Goal: Communication & Community: Answer question/provide support

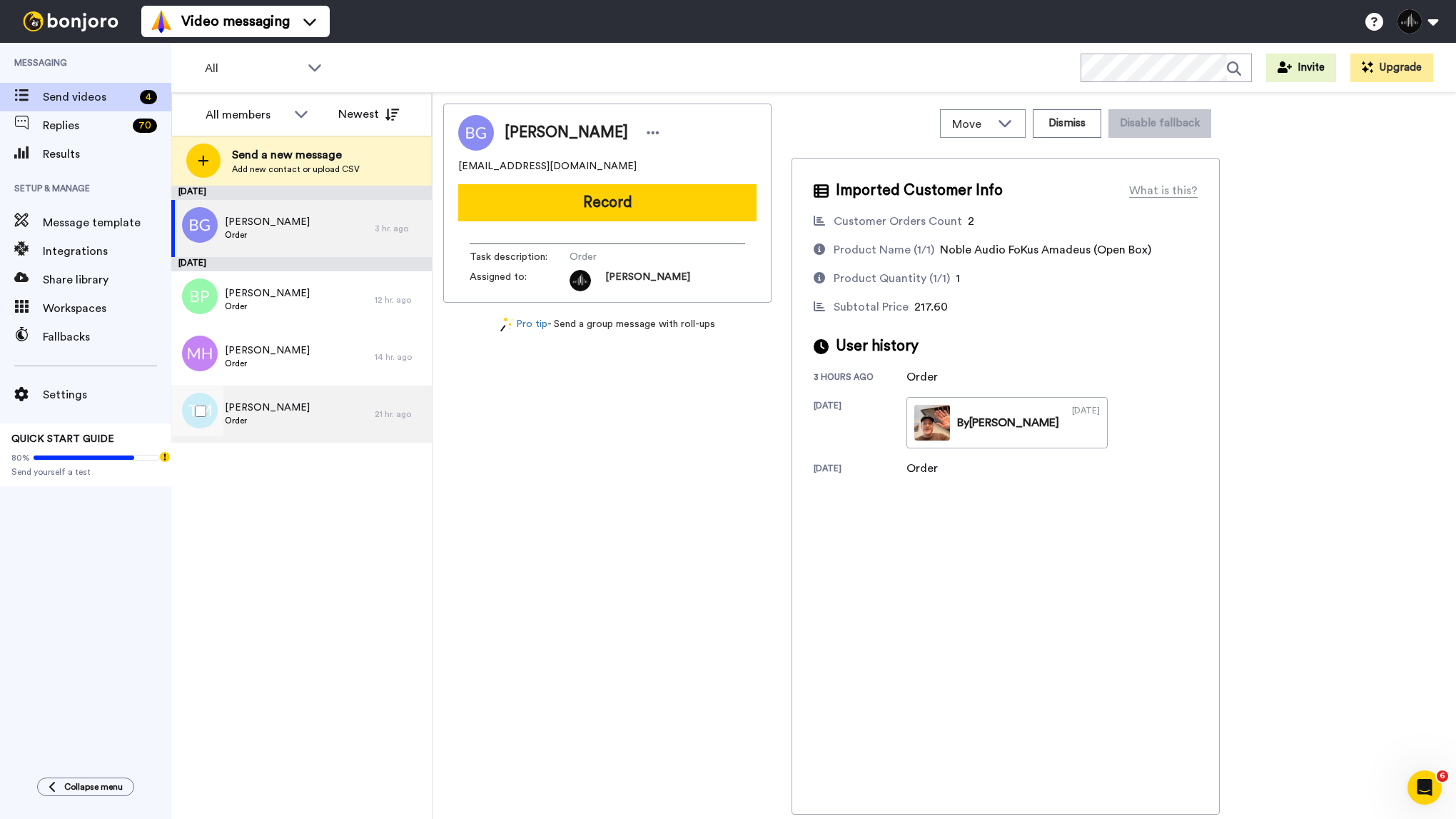
click at [334, 408] on div "Tereza Mushegyan Order" at bounding box center [273, 413] width 204 height 58
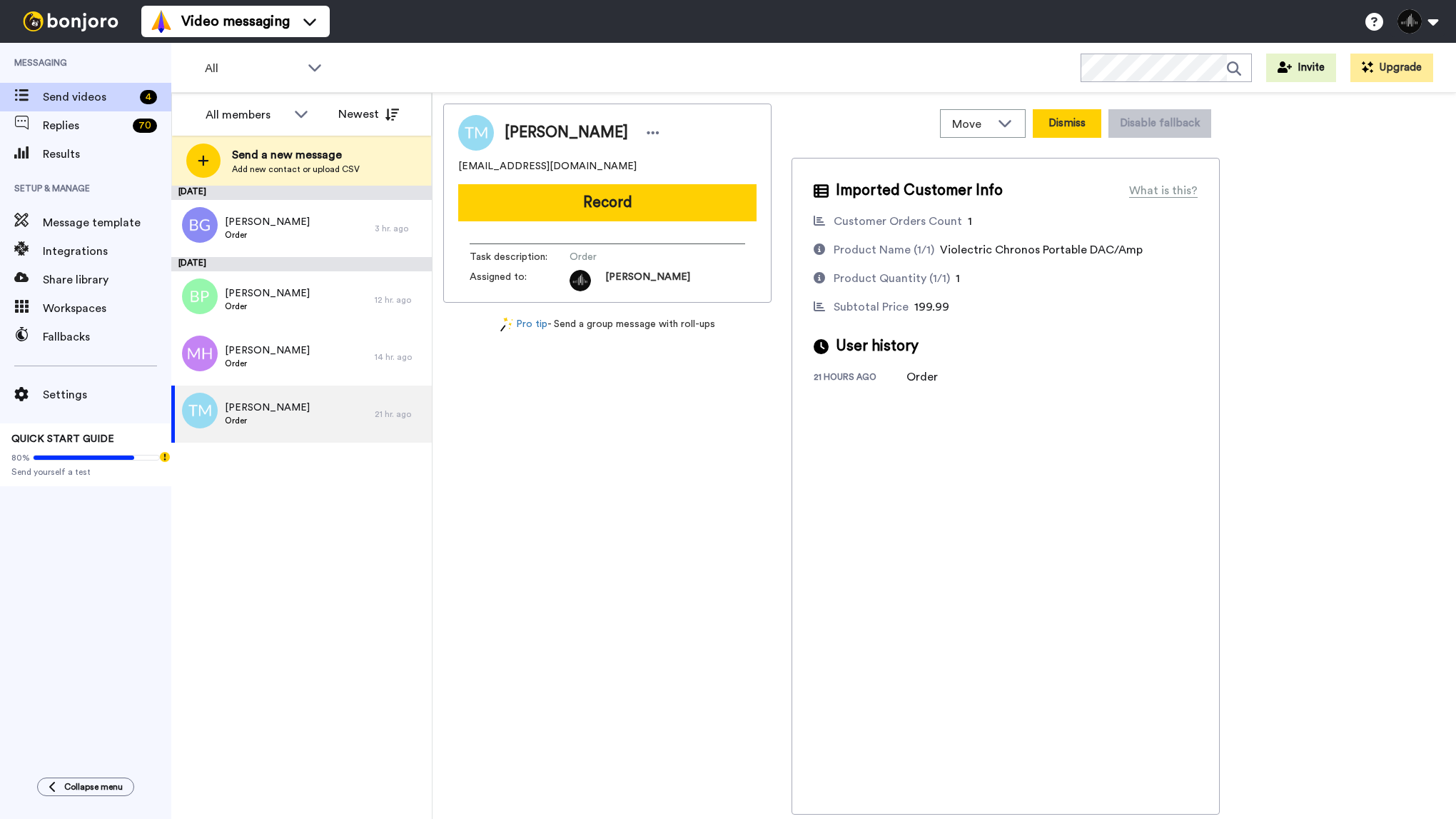
click at [1077, 131] on button "Dismiss" at bounding box center [1067, 123] width 68 height 28
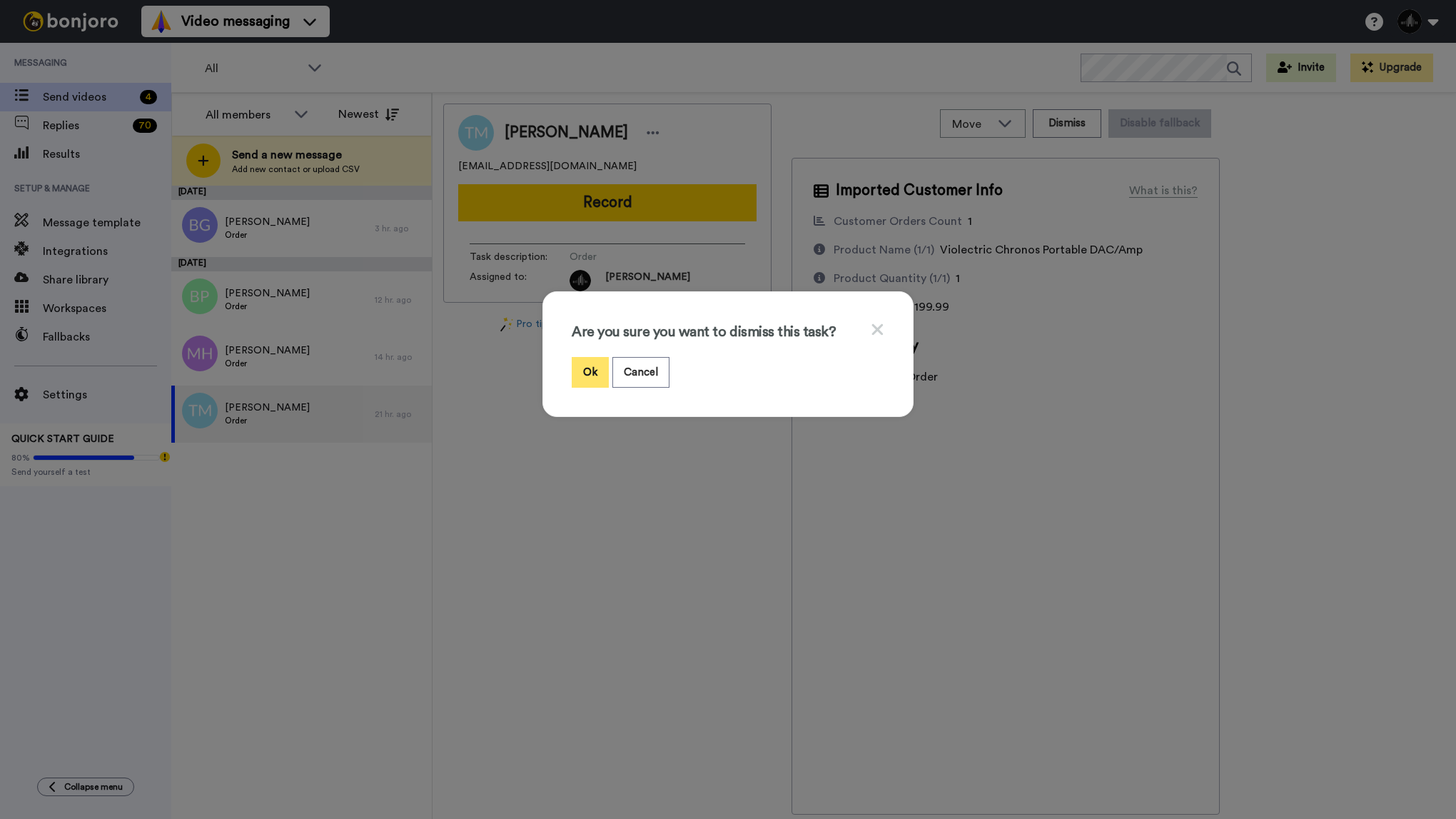
click at [601, 381] on button "Ok" at bounding box center [590, 372] width 37 height 31
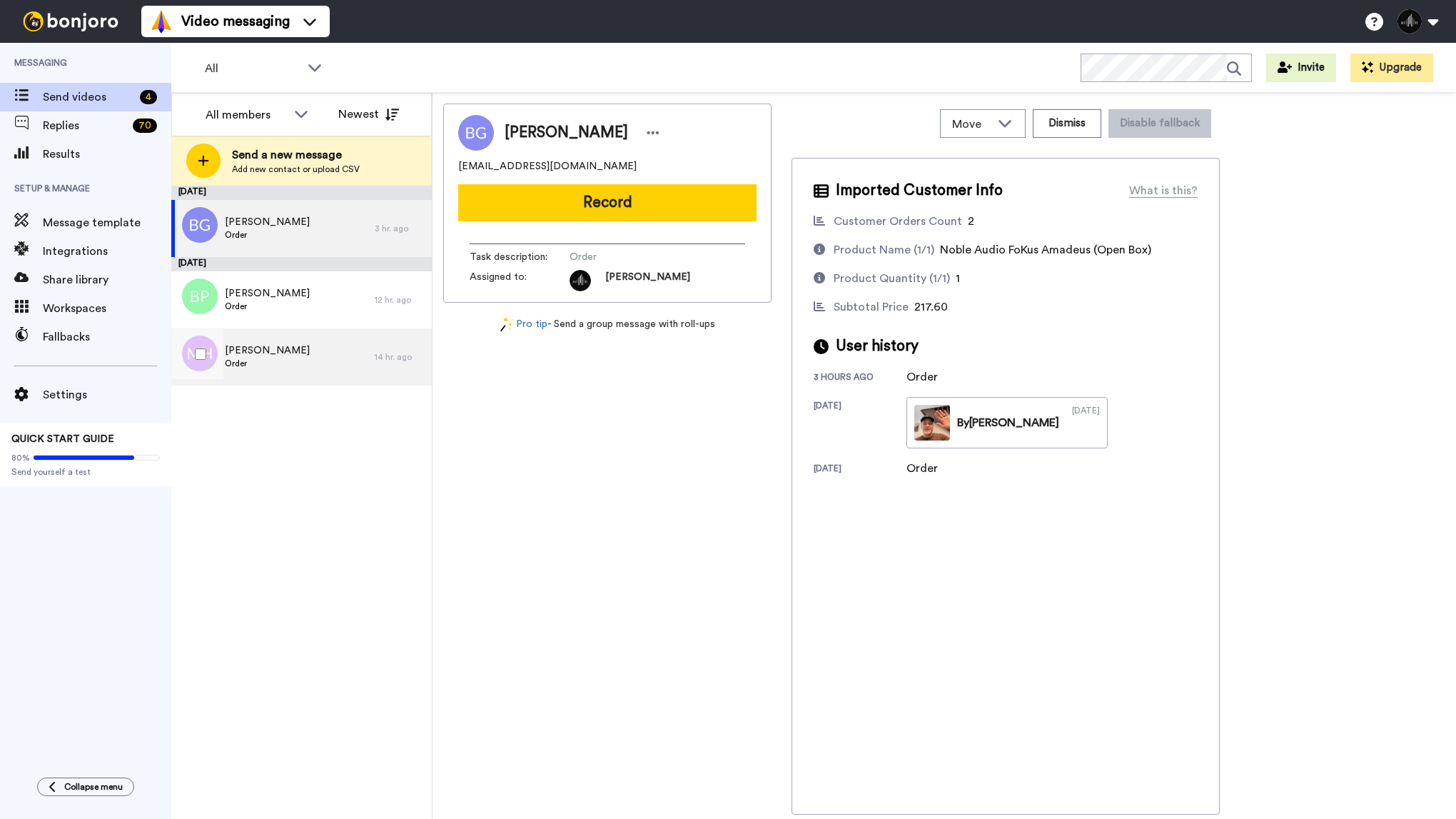
click at [227, 359] on span "Order" at bounding box center [267, 363] width 85 height 12
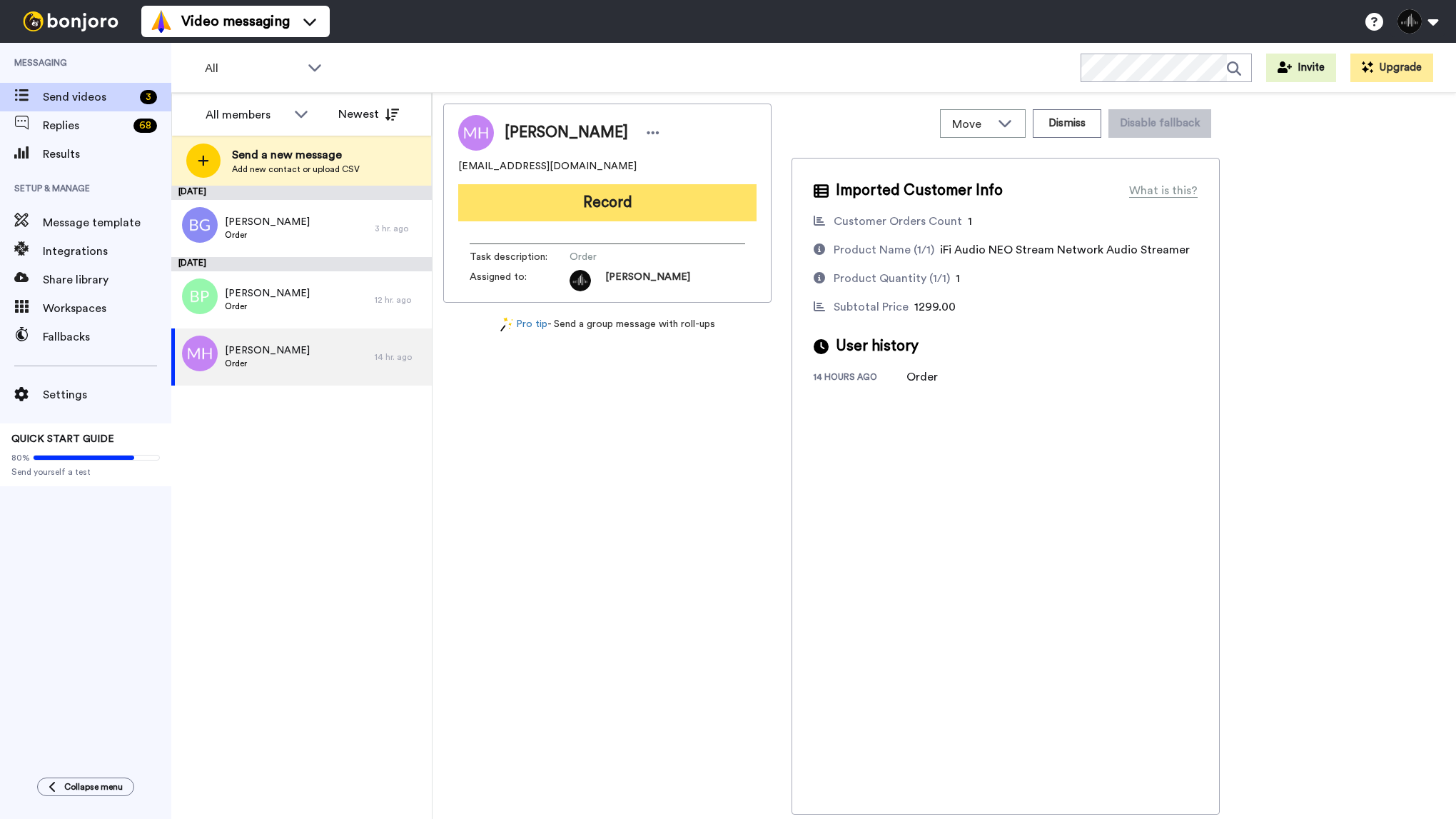
click at [676, 212] on button "Record" at bounding box center [607, 203] width 298 height 37
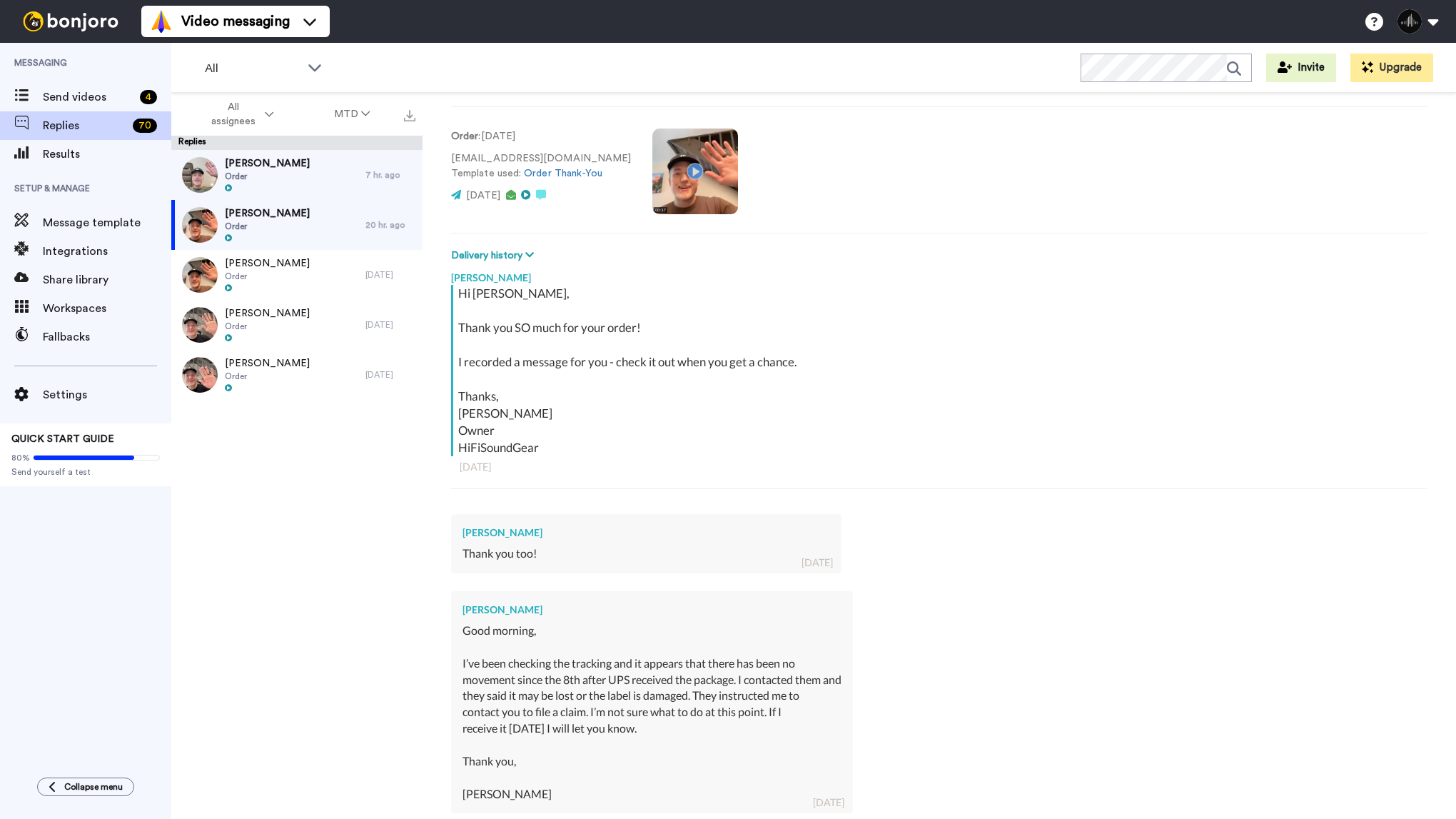
scroll to position [400, 0]
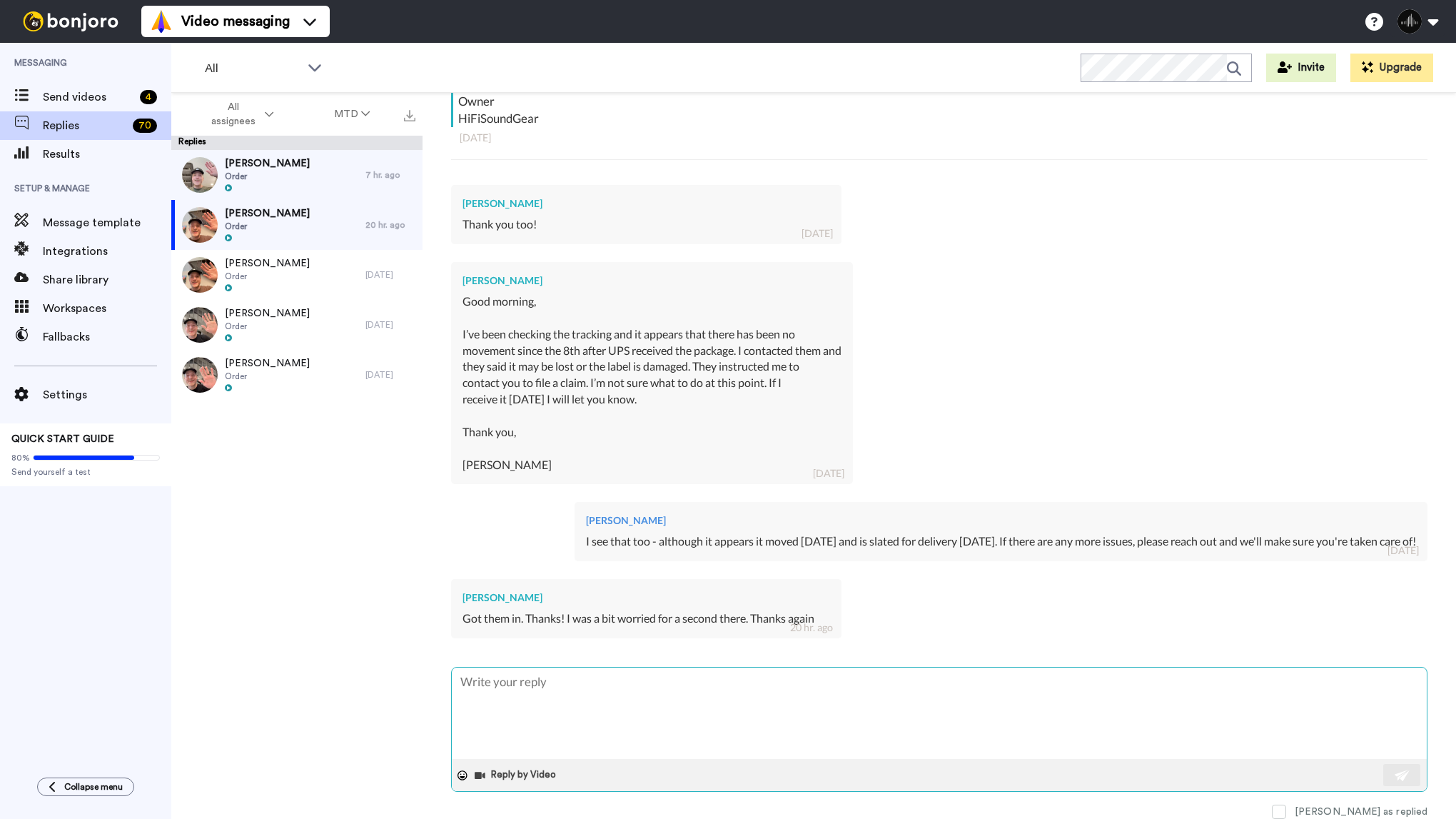
click at [613, 703] on textarea at bounding box center [938, 713] width 975 height 91
type textarea "x"
type textarea "A"
type textarea "x"
type textarea "Ab"
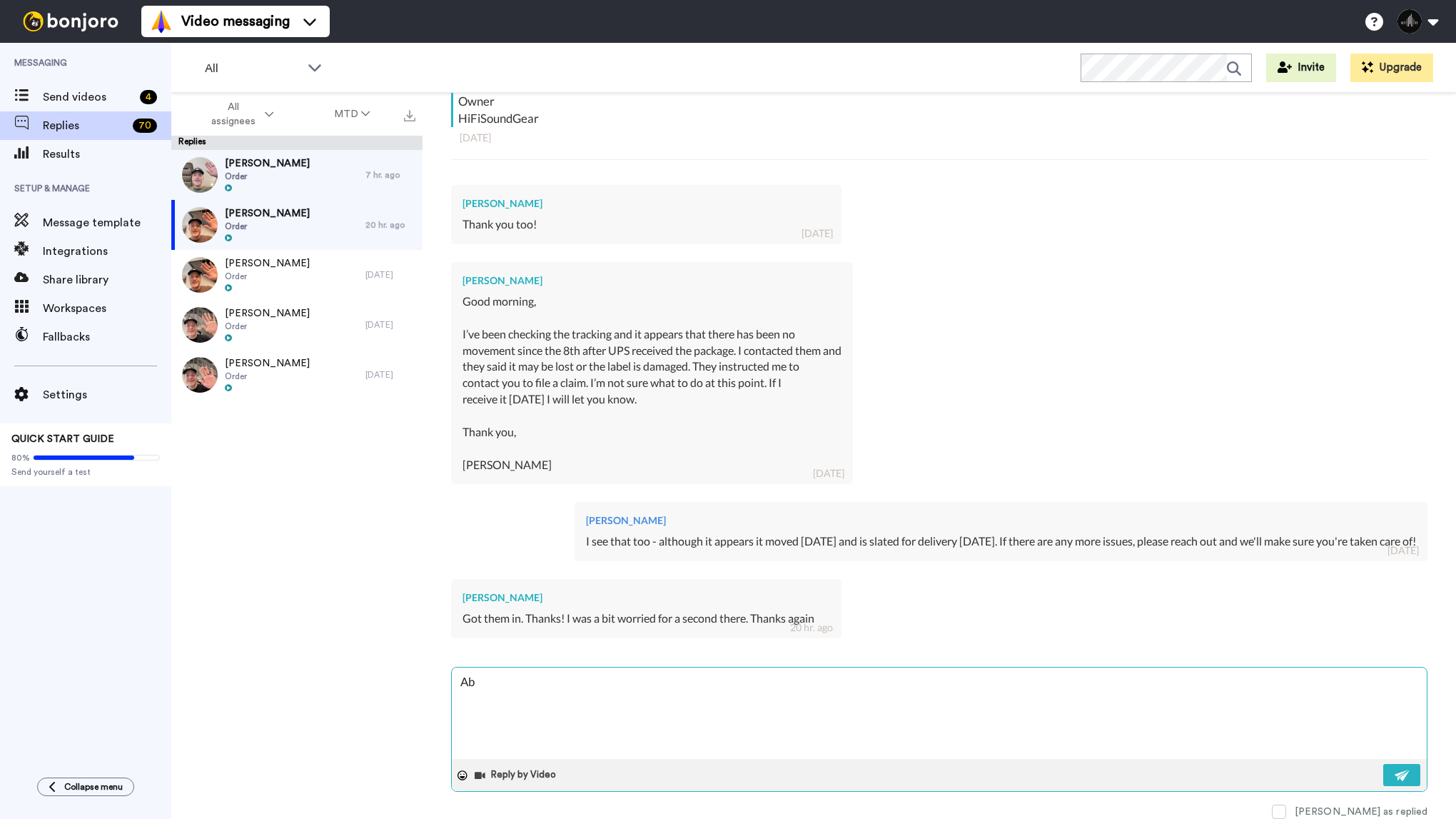
type textarea "x"
type textarea "Abs"
type textarea "x"
type textarea "Abso"
type textarea "x"
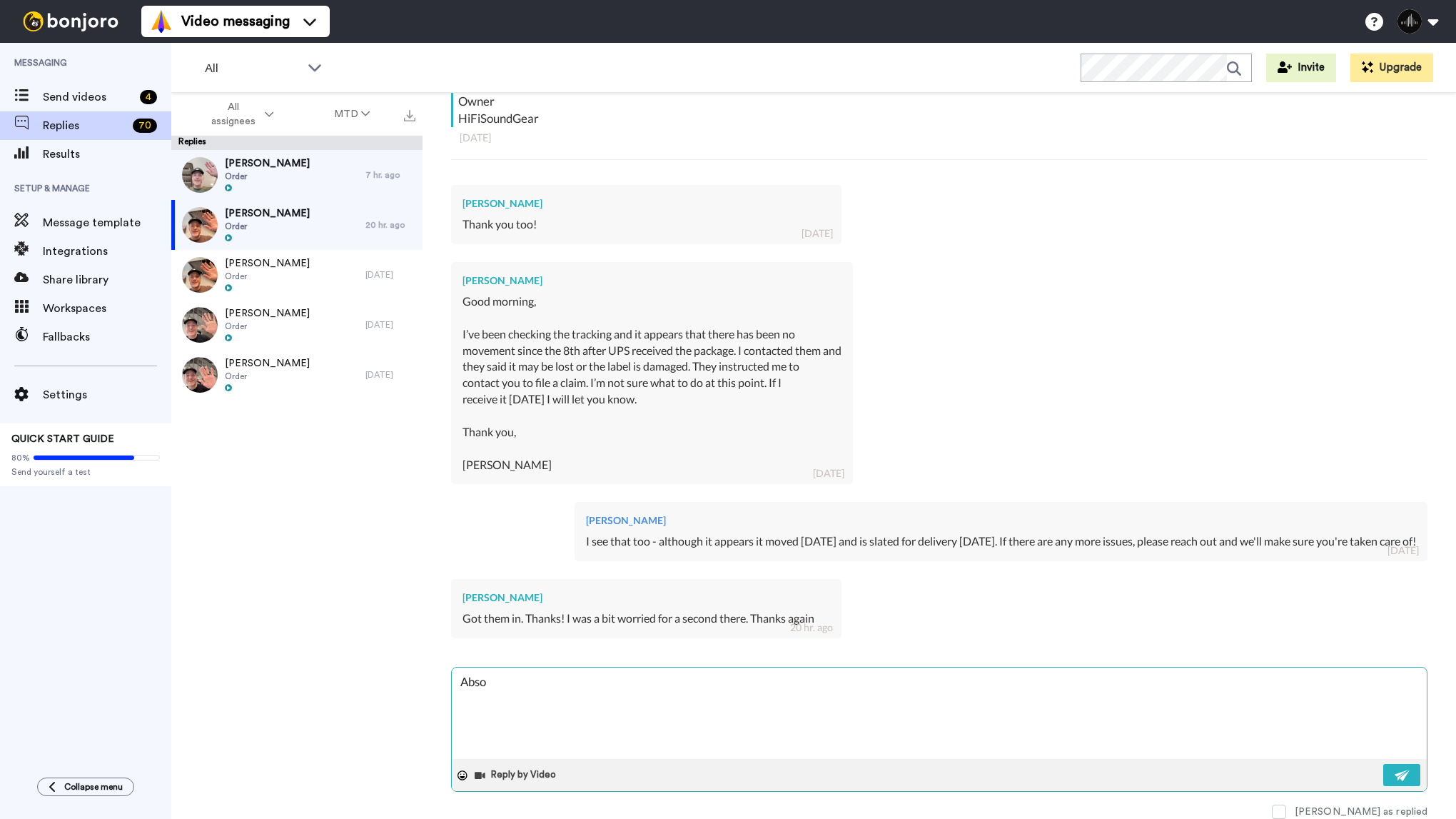
type textarea "Absol"
type textarea "x"
type textarea "Absolu"
type textarea "x"
type textarea "Absolut"
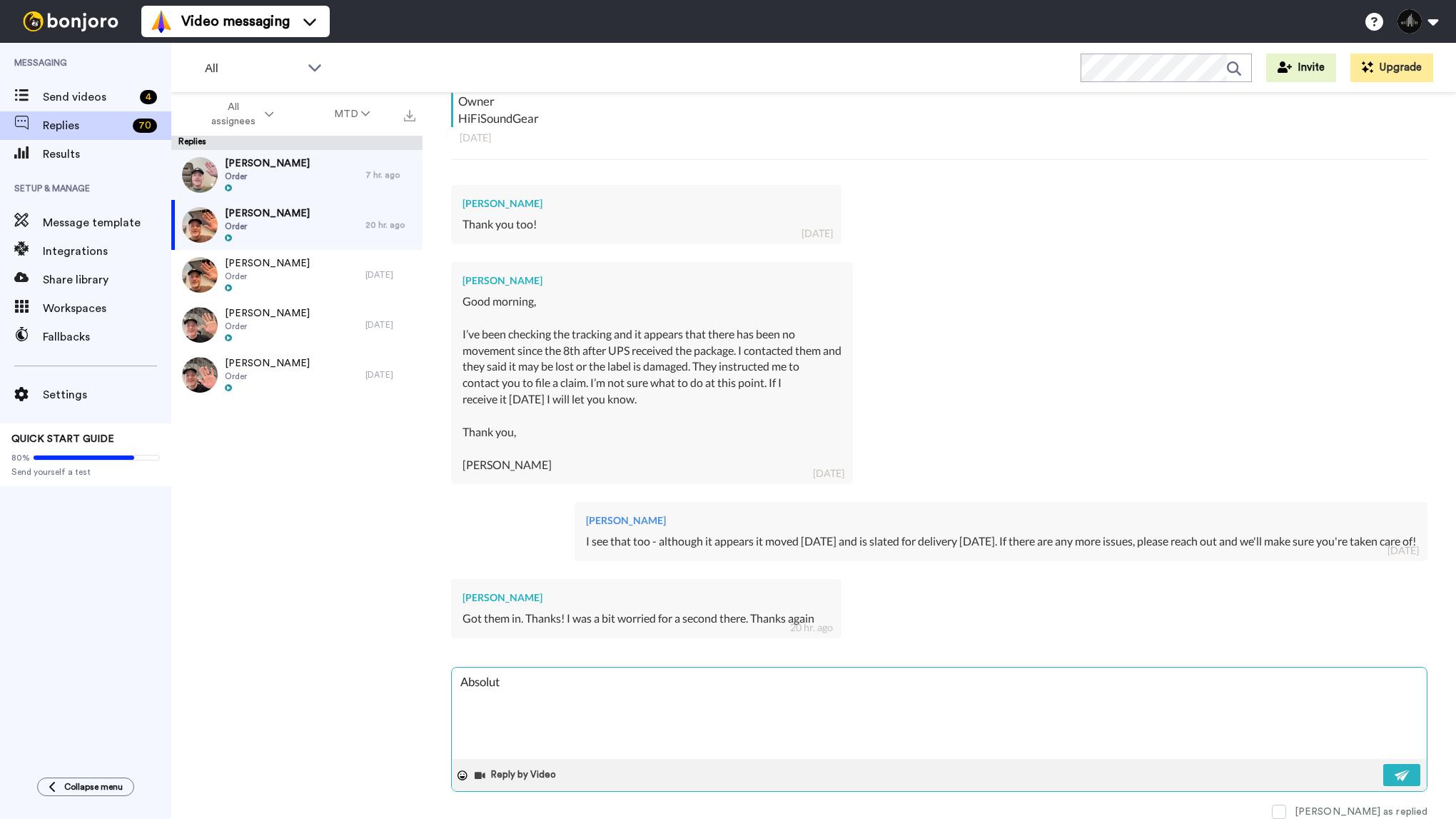
type textarea "x"
type textarea "Absolute"
type textarea "x"
type textarea "Absolutel"
type textarea "x"
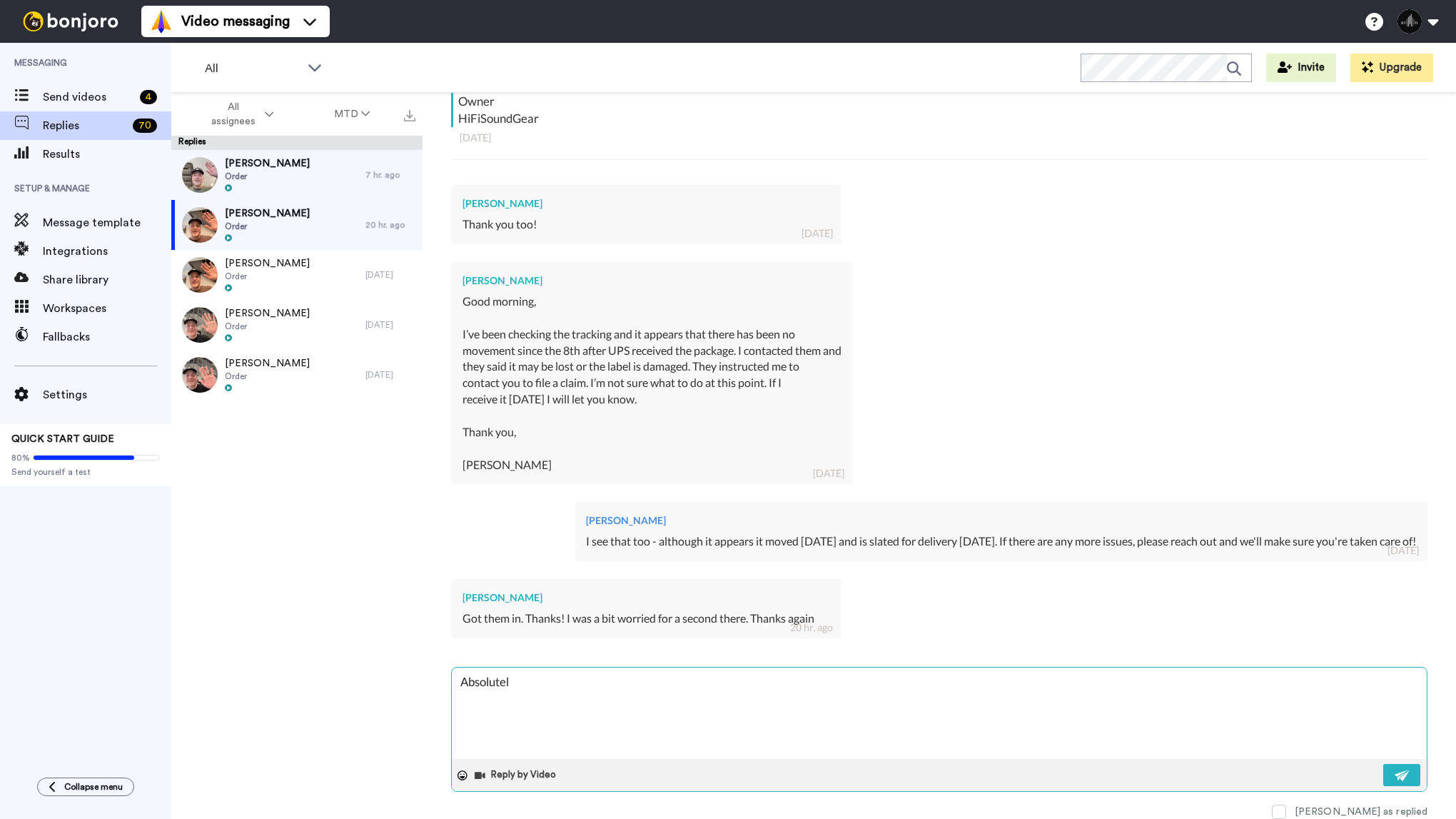
type textarea "Absolutely"
type textarea "x"
type textarea "Absolutely!"
click at [1400, 765] on button at bounding box center [1402, 775] width 37 height 22
type textarea "x"
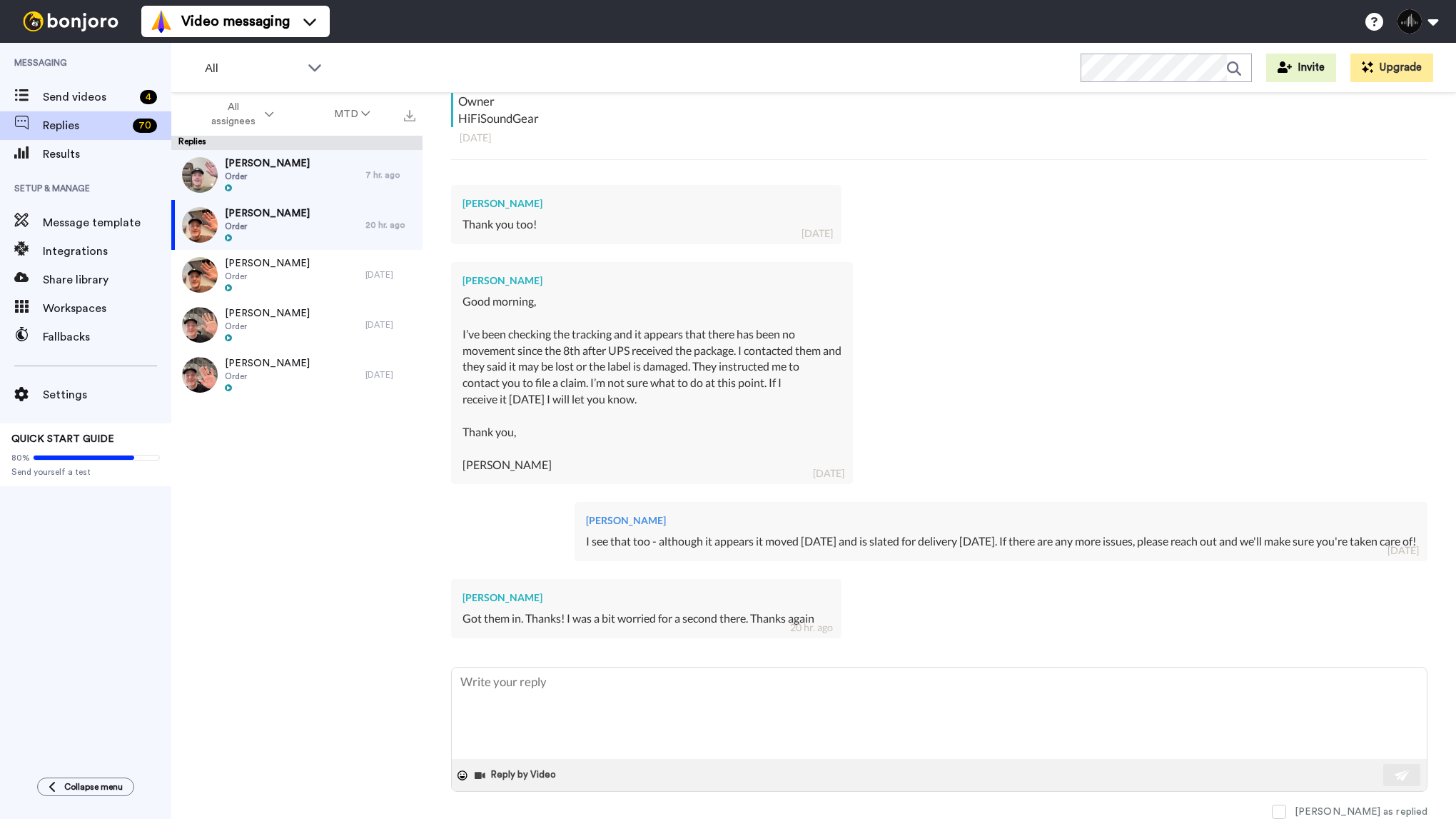
scroll to position [0, 0]
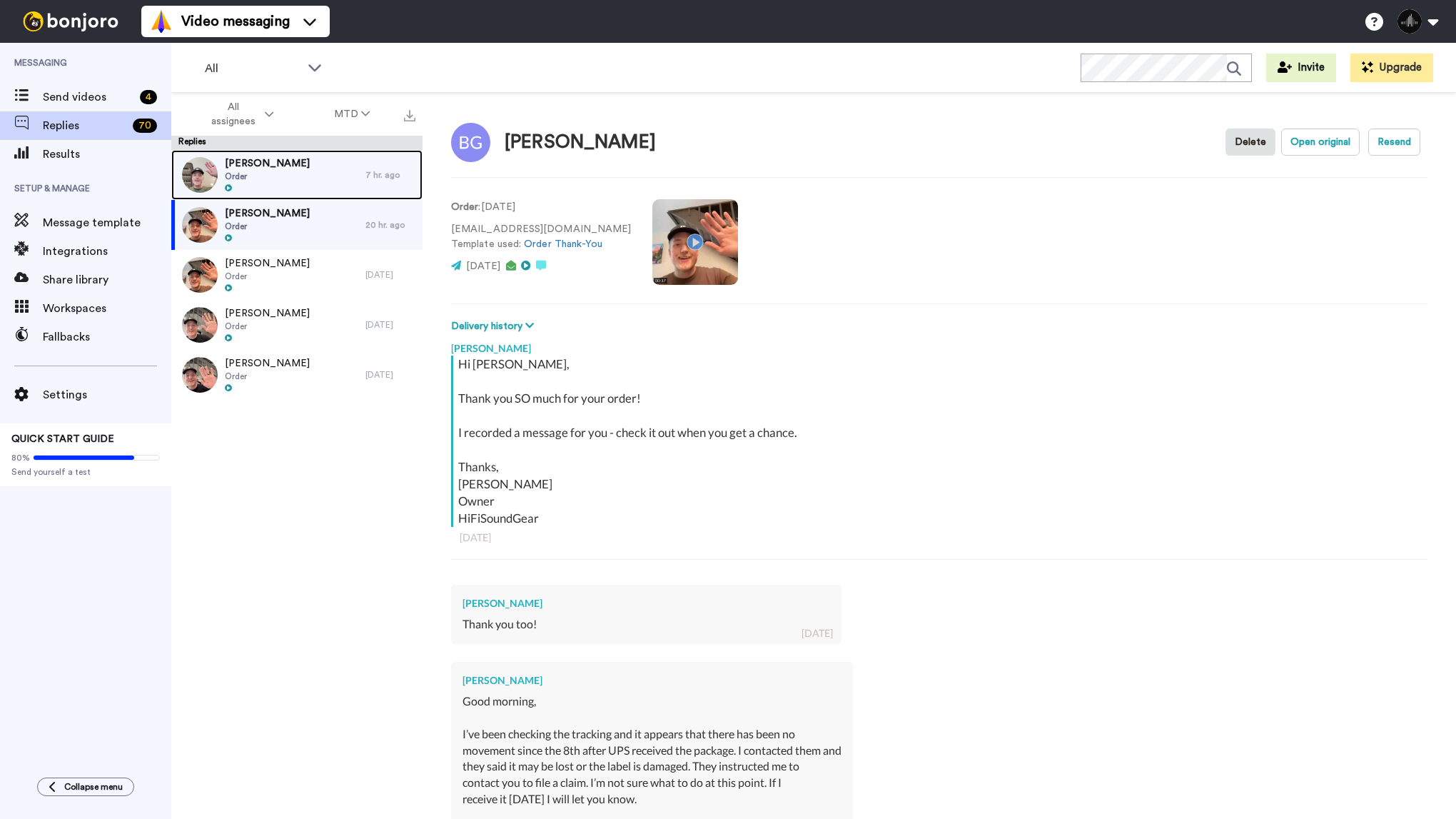
click at [334, 179] on div "Thomas Litwin Order" at bounding box center [268, 174] width 194 height 50
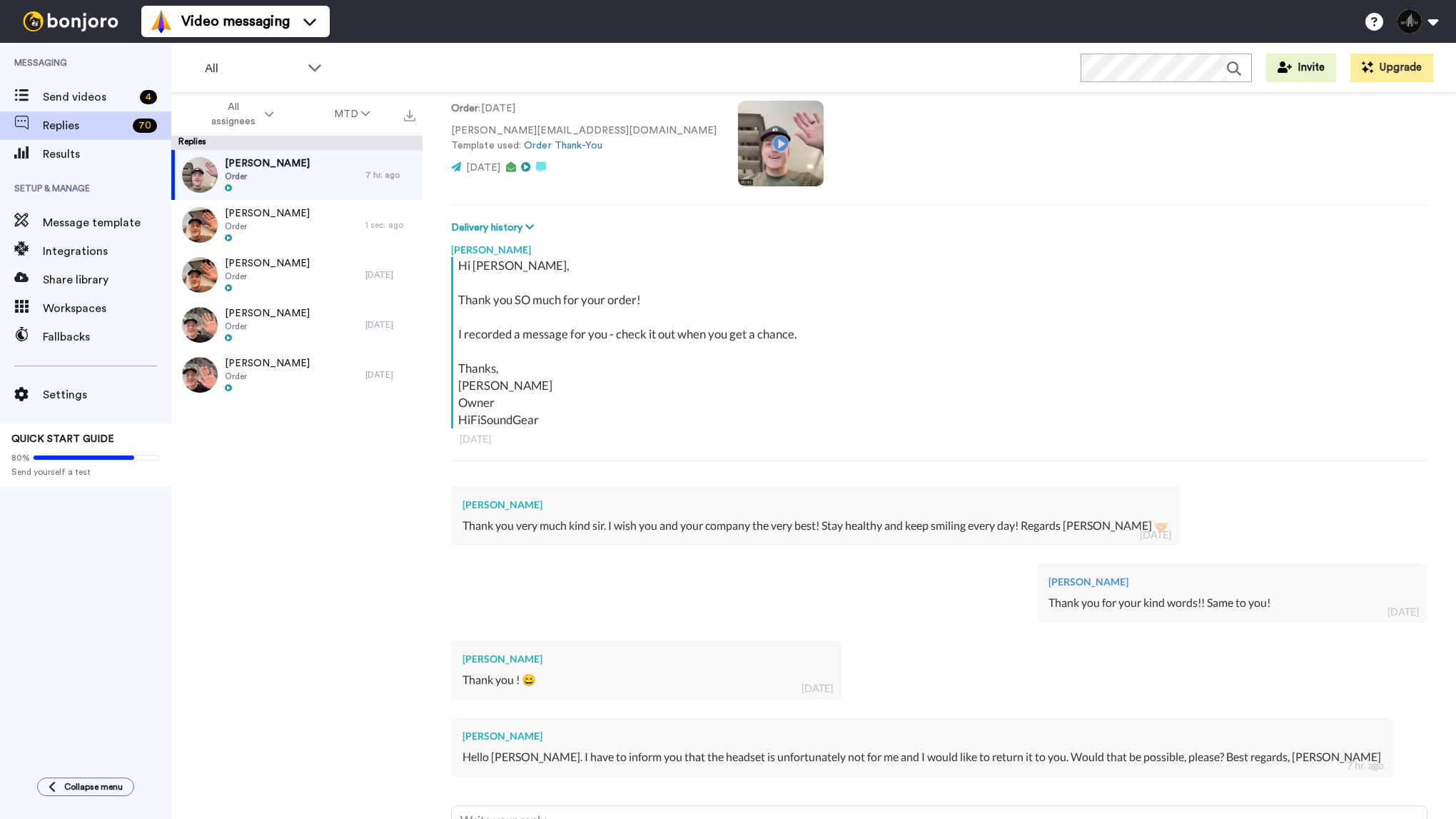
scroll to position [236, 0]
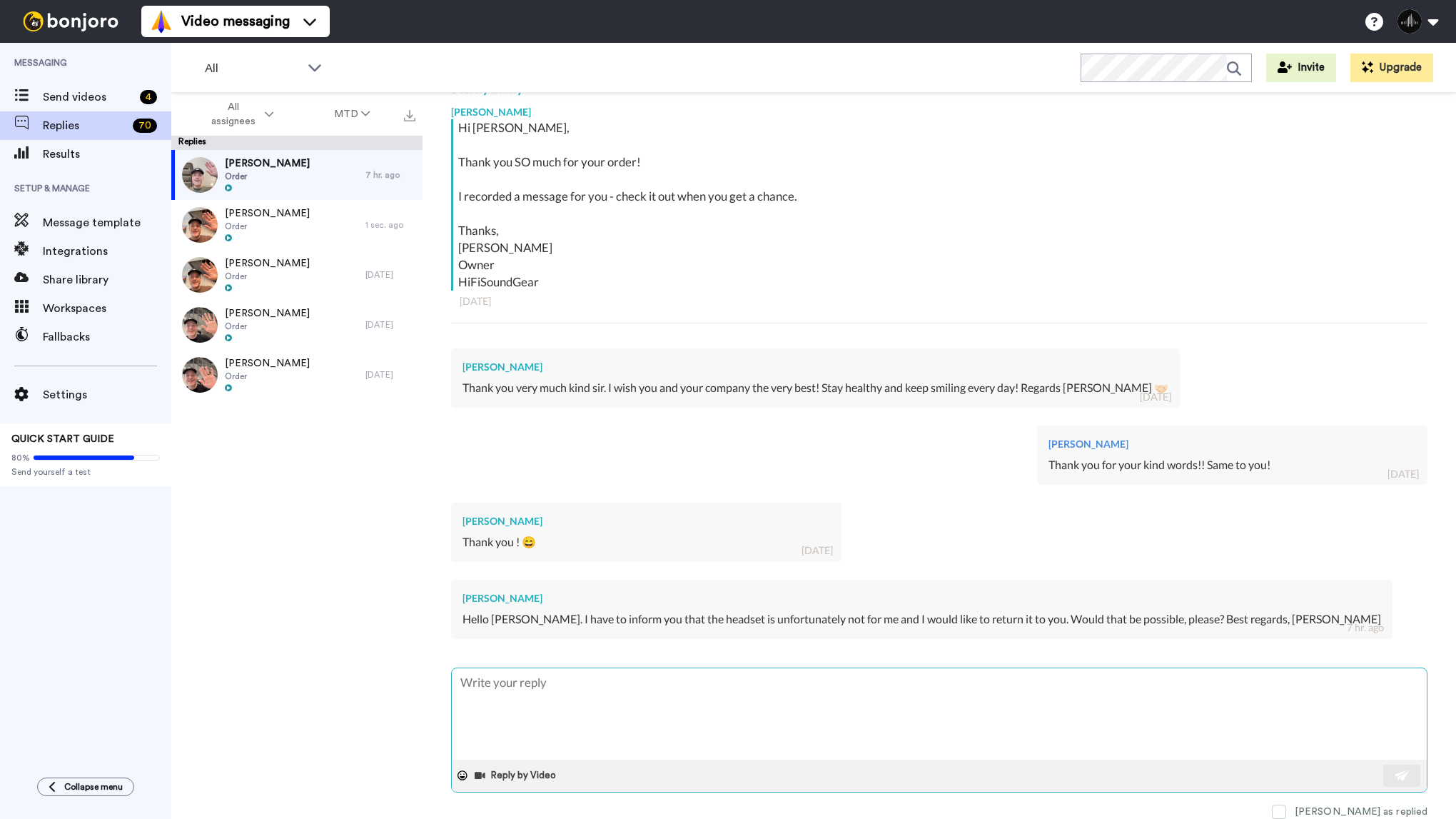
click at [740, 691] on textarea at bounding box center [938, 714] width 975 height 91
type textarea "x"
type textarea "T"
type textarea "x"
type textarea "Th"
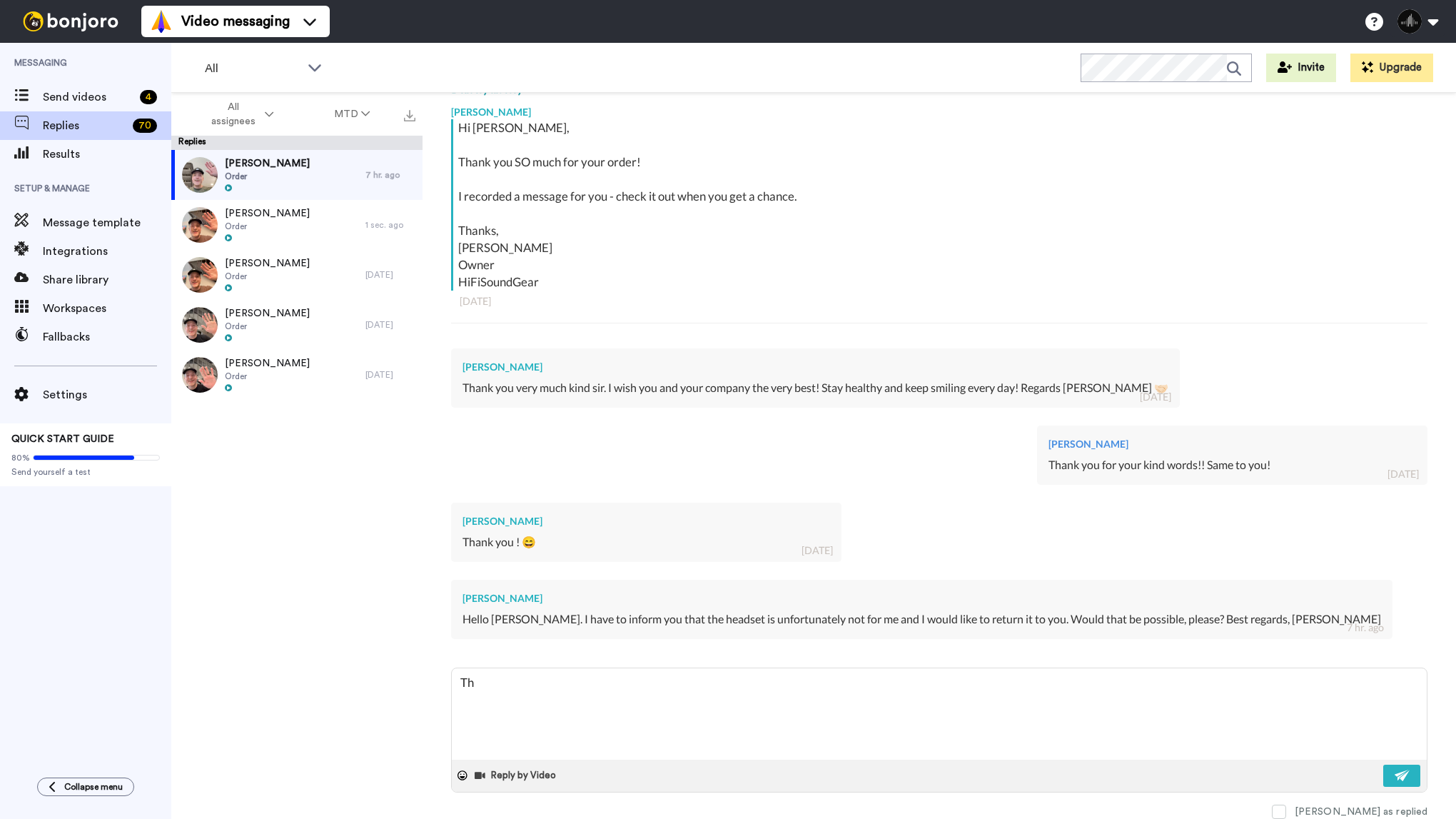
type textarea "x"
type textarea "Tho"
type textarea "x"
type textarea "Thom"
type textarea "x"
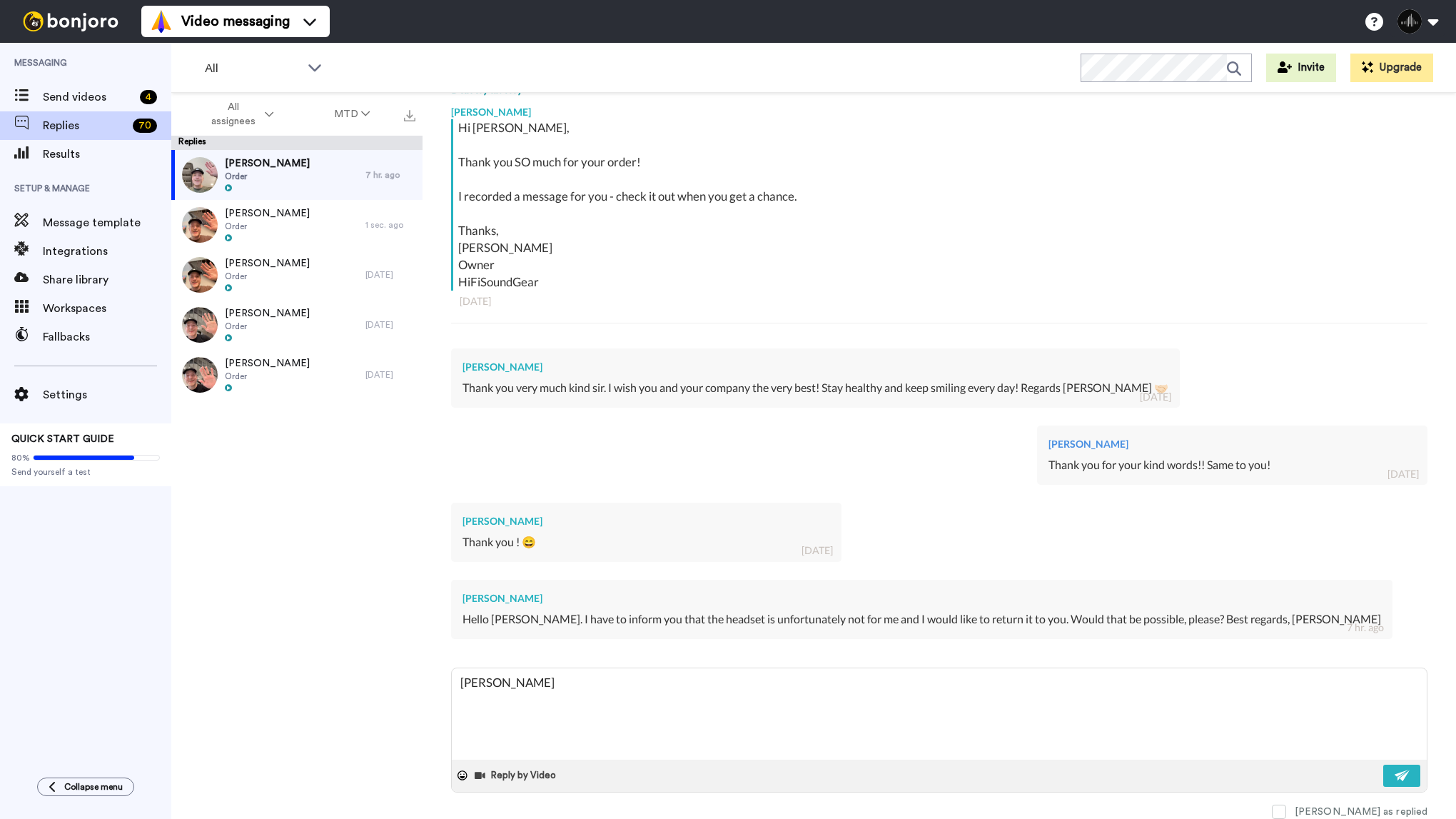
type textarea "Thoma"
type textarea "x"
type textarea "Thomas"
type textarea "x"
type textarea "Thomas,"
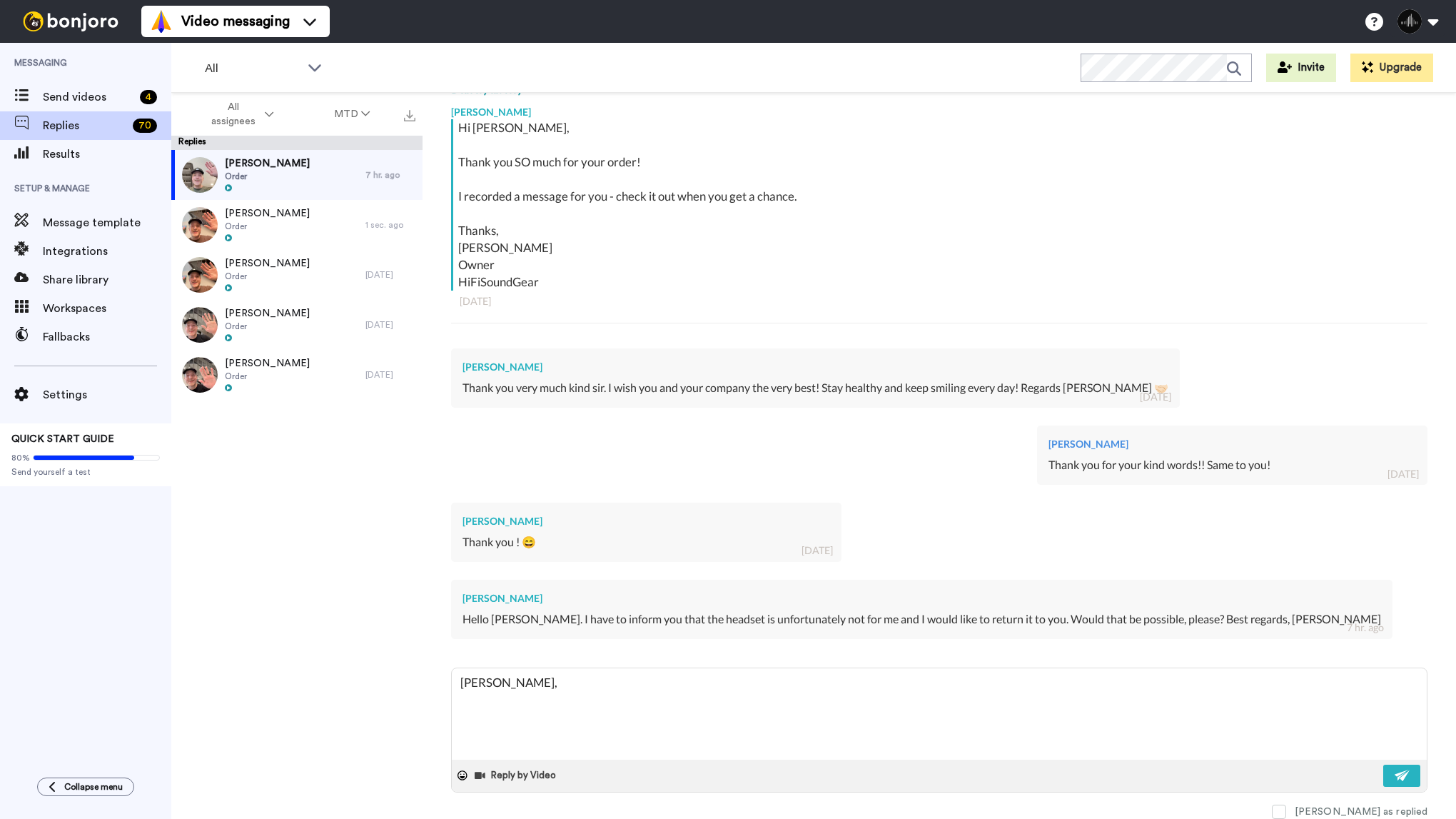
type textarea "x"
type textarea "Thomas,"
type textarea "x"
type textarea "Thomas,"
type textarea "x"
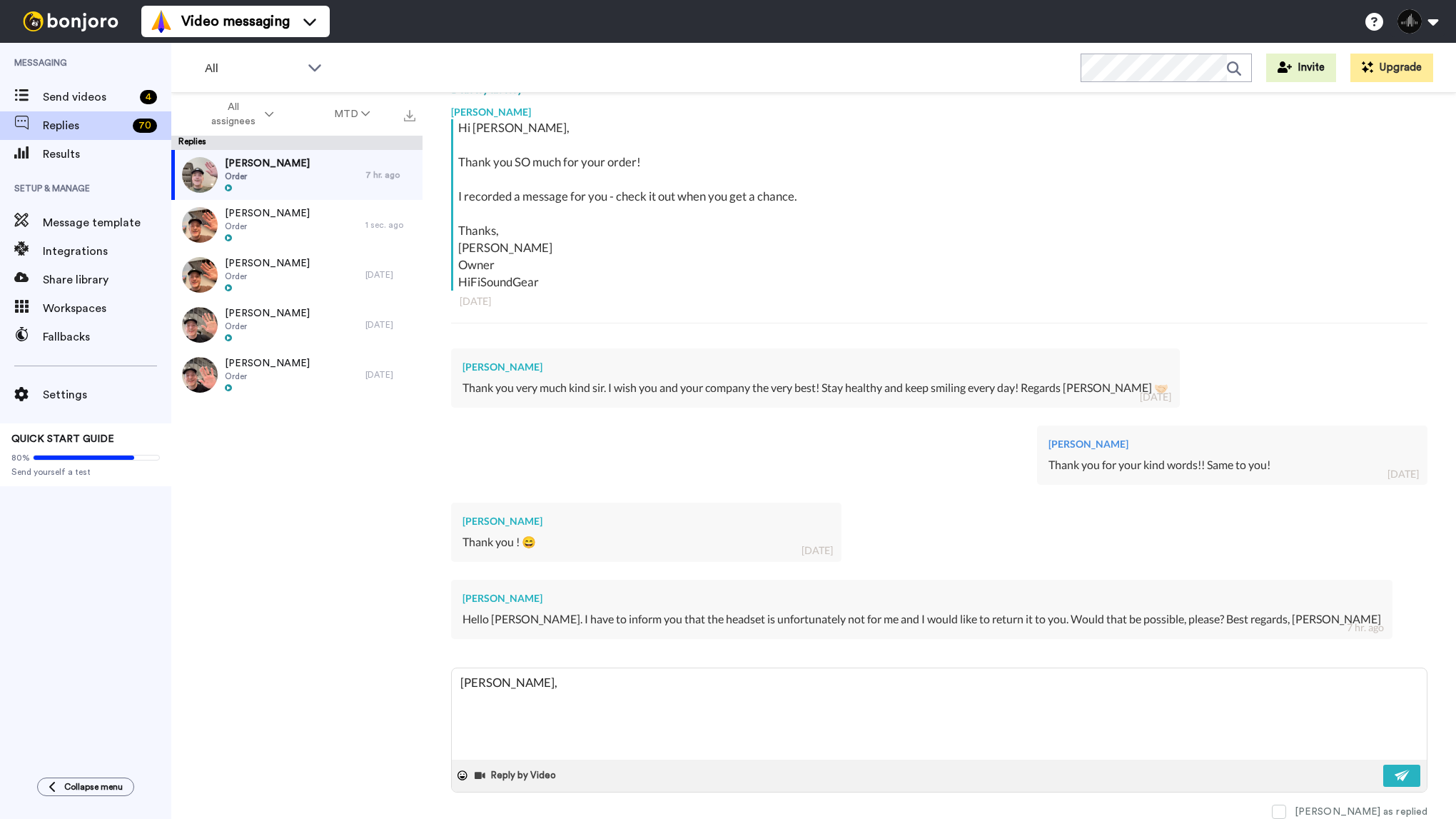
type textarea "Thomas, S"
type textarea "x"
type textarea "Thomas, So"
type textarea "x"
type textarea "Thomas, Sou"
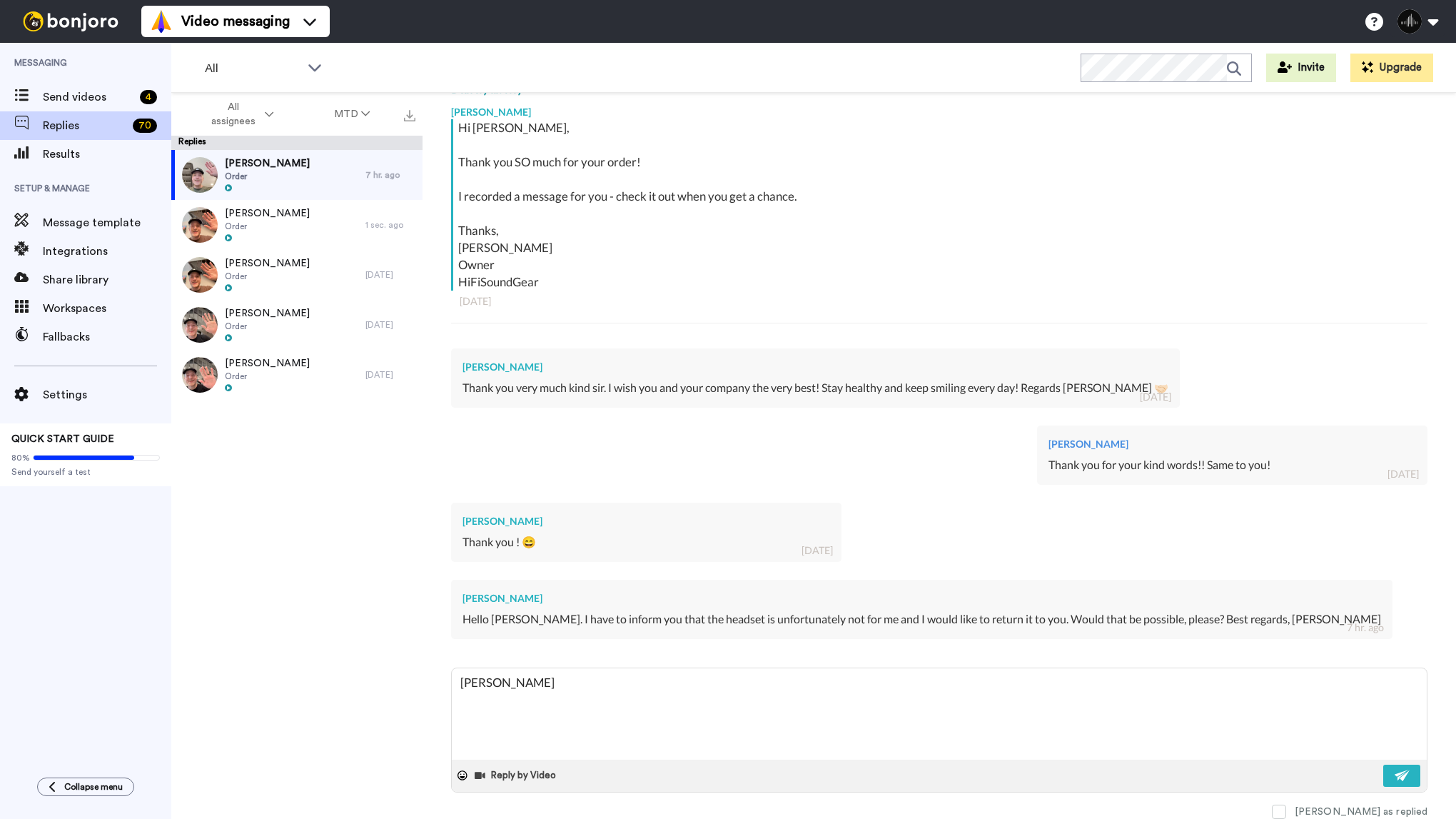
type textarea "x"
type textarea "Thomas, Soun"
type textarea "x"
type textarea "Thomas, Sound"
type textarea "x"
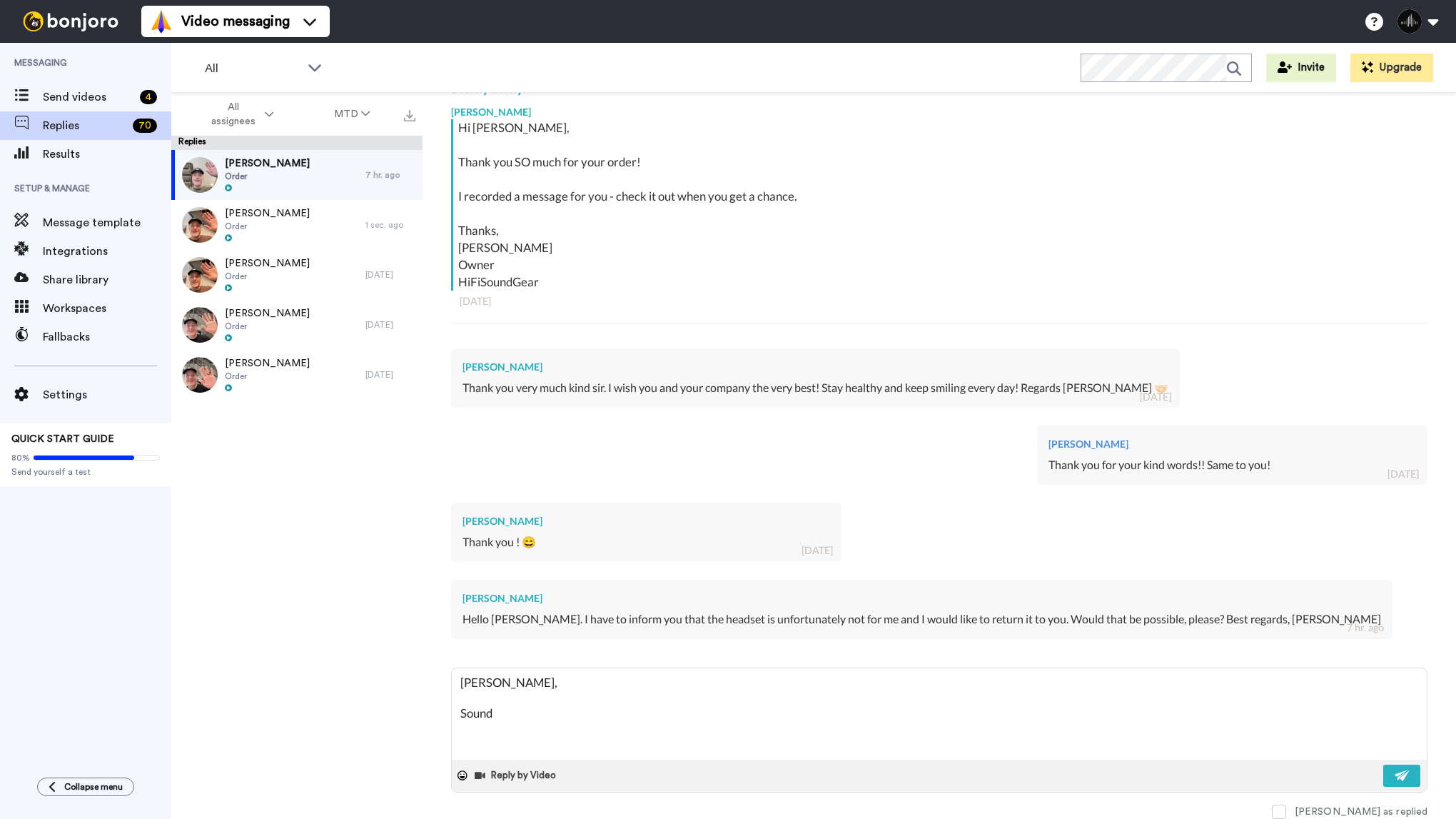
type textarea "Thomas, Sounds"
type textarea "x"
type textarea "Thomas, Sounds"
type textarea "x"
type textarea "Thomas, Sounds l"
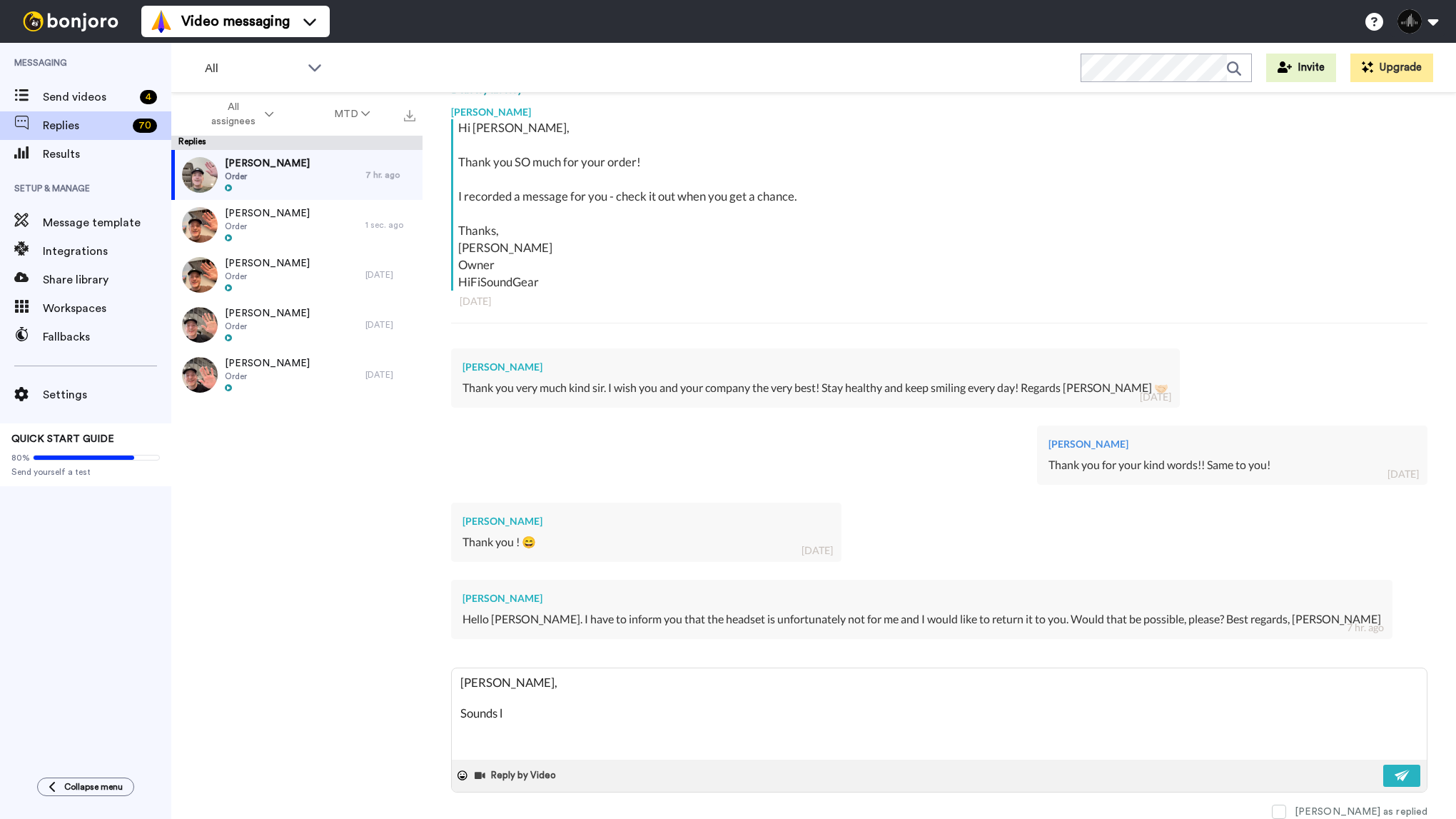
type textarea "x"
type textarea "Thomas, Sounds li"
type textarea "x"
type textarea "Thomas, Sounds lik"
type textarea "x"
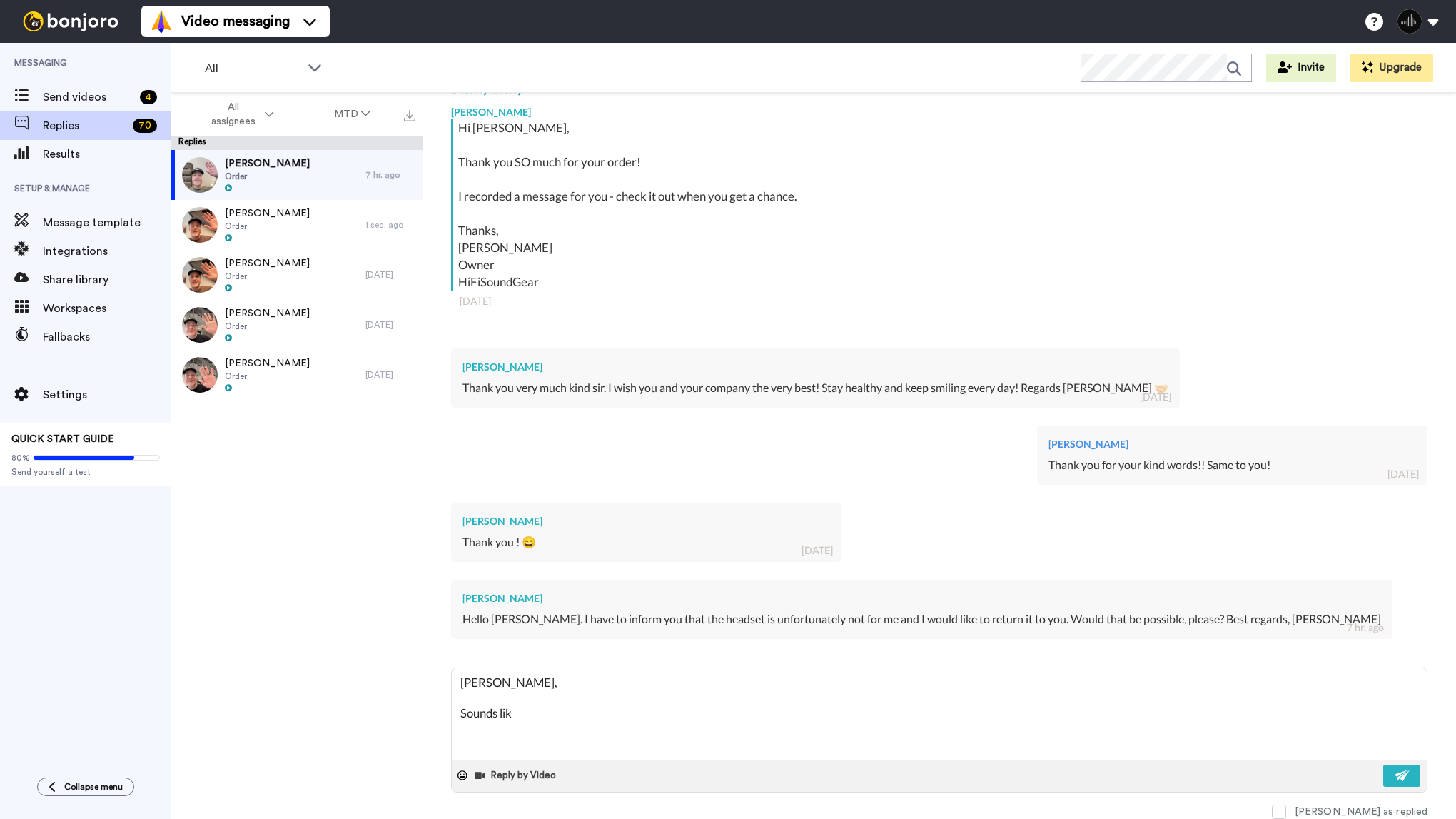
type textarea "Thomas, Sounds like"
type textarea "x"
type textarea "Thomas, Sounds like"
type textarea "x"
type textarea "Thomas, Sounds like A"
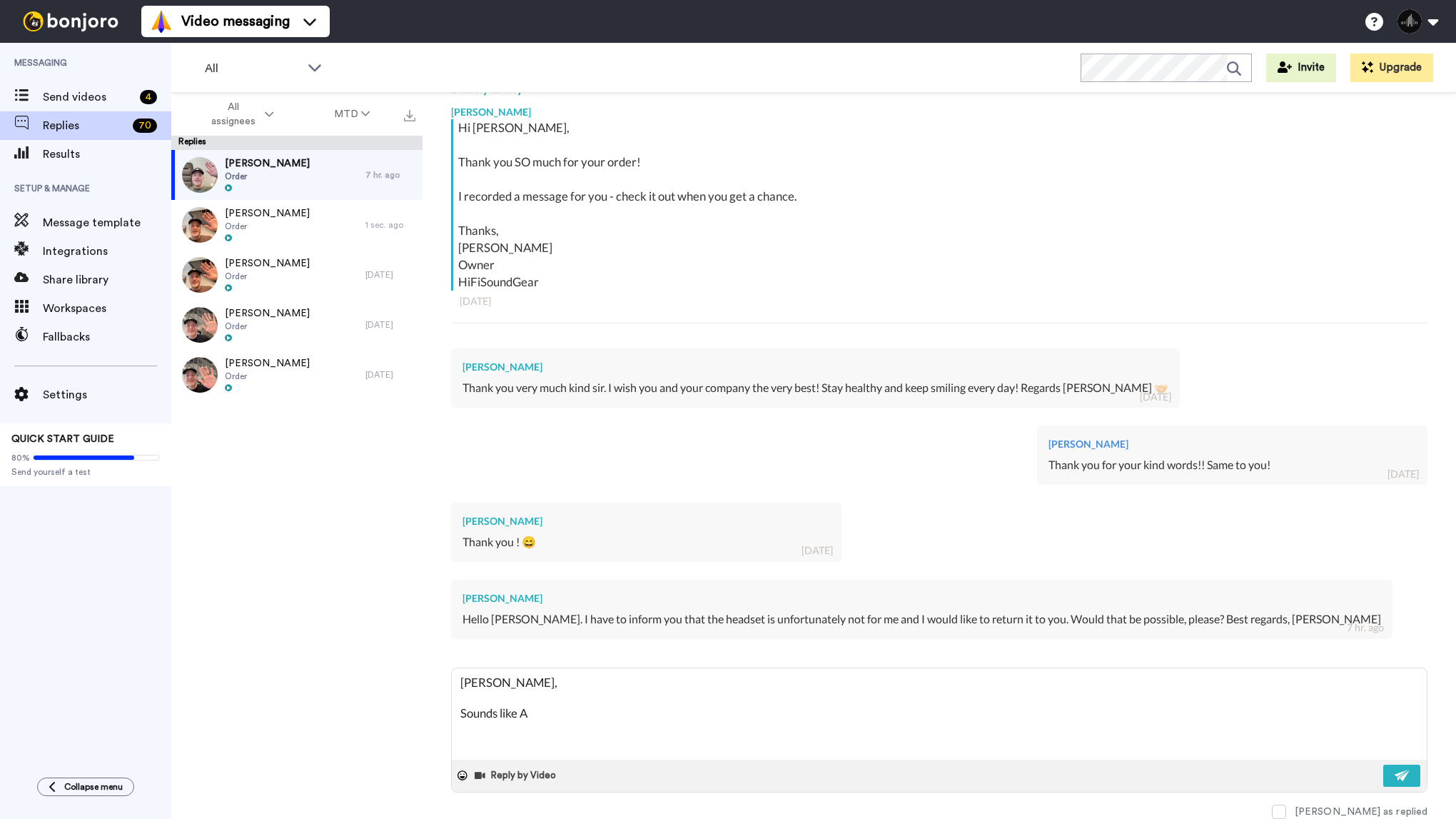
type textarea "x"
type textarea "Thomas, Sounds like Al"
type textarea "x"
type textarea "Thomas, Sounds like Ale"
type textarea "x"
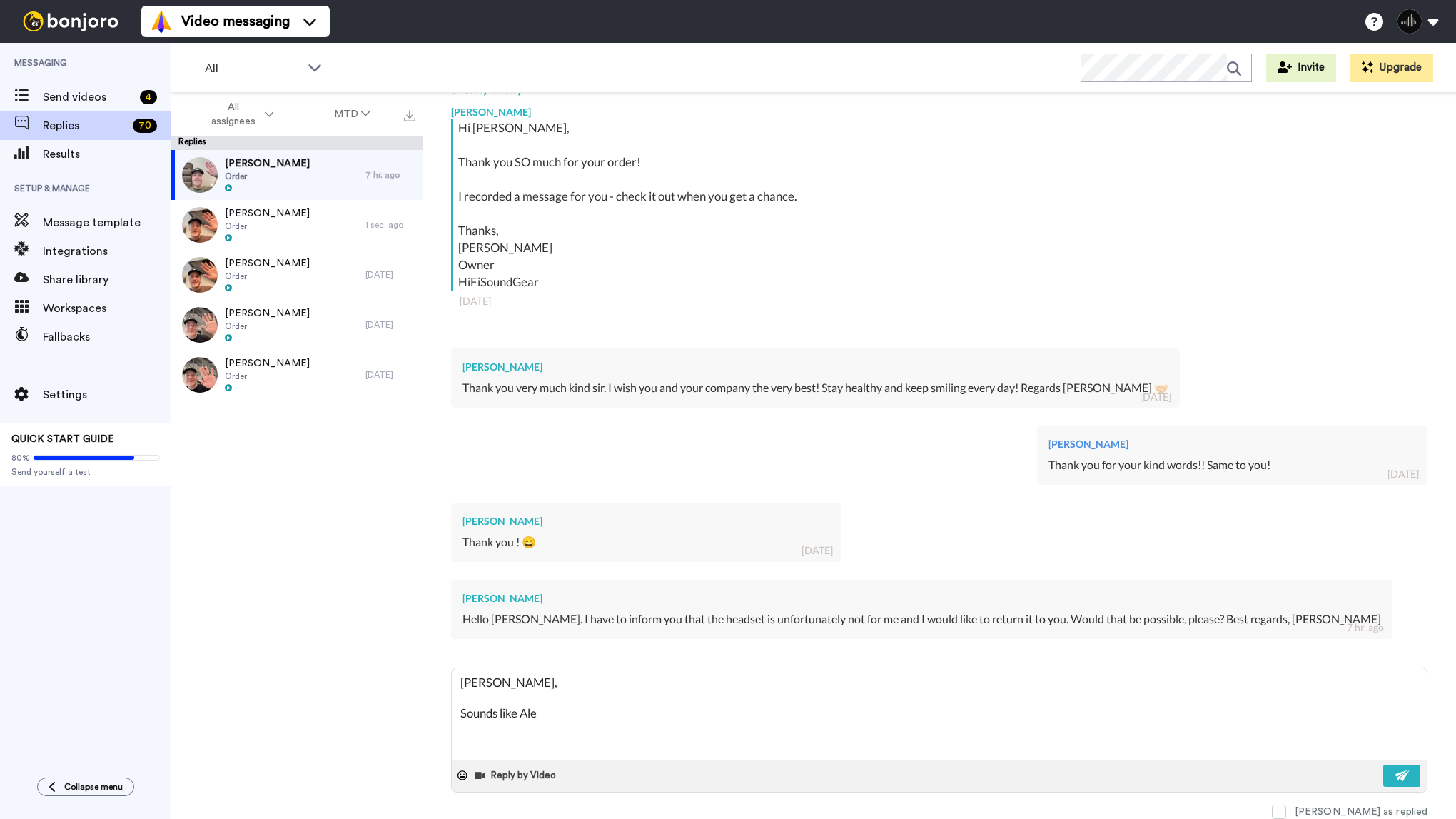
type textarea "Thomas, Sounds like Alex"
type textarea "x"
type textarea "Thomas, Sounds like Alexa"
type textarea "x"
type textarea "Thomas, Sounds like Alexa"
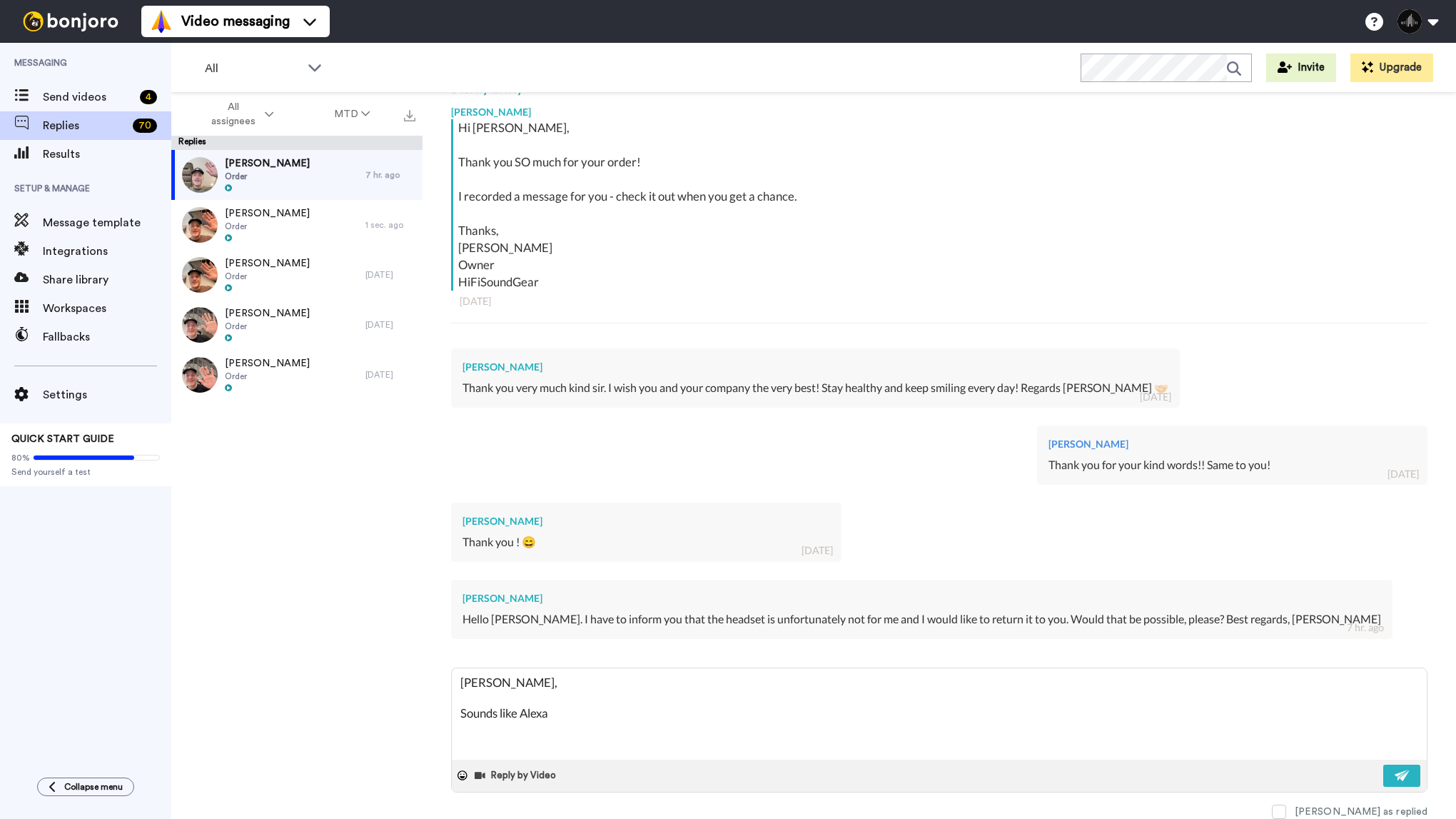
type textarea "x"
type textarea "Thomas, Sounds like Alexa h"
type textarea "x"
type textarea "Thomas, Sounds like Alexa ha"
type textarea "x"
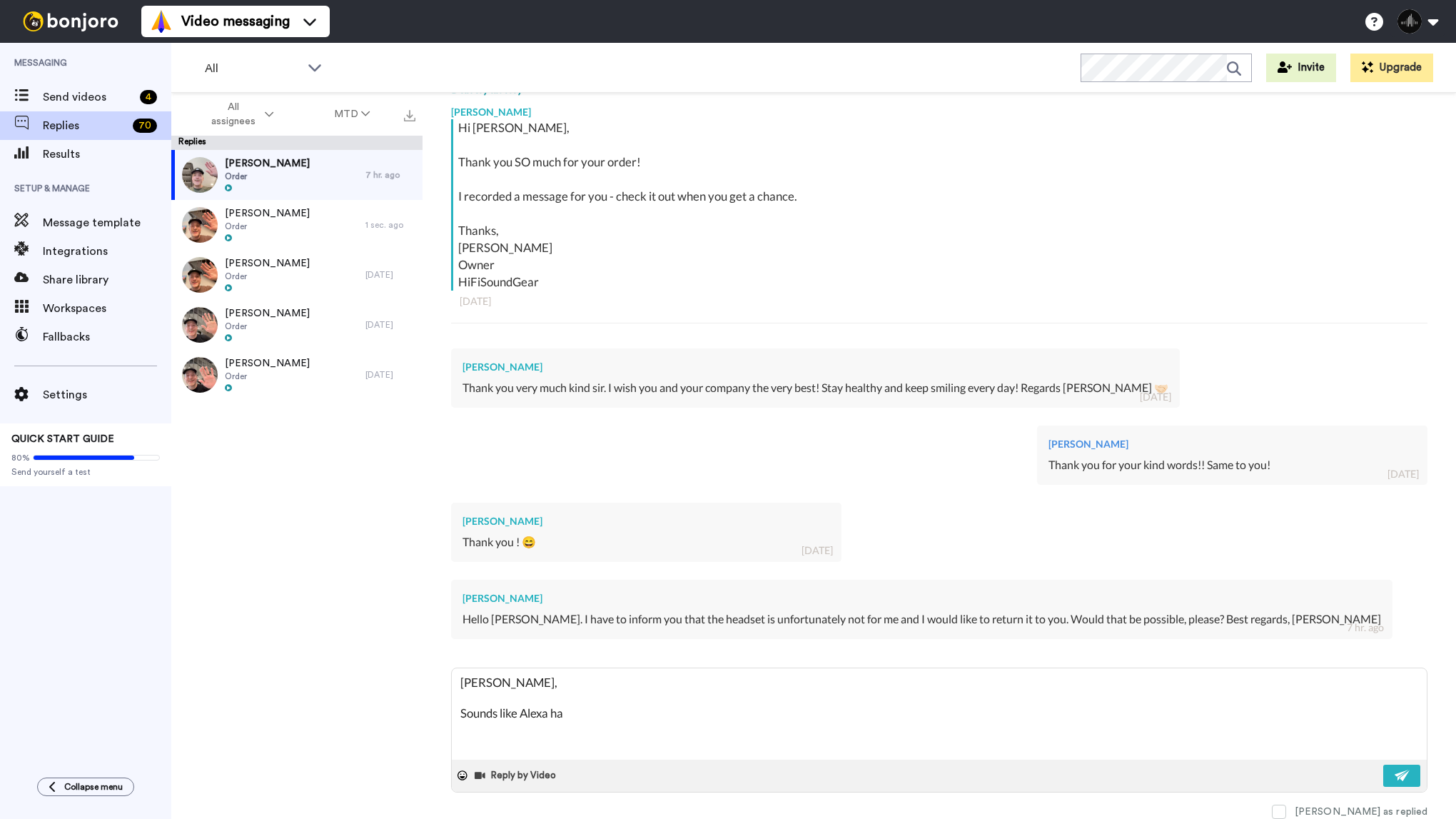
type textarea "Thomas, Sounds like Alexa has"
type textarea "x"
type textarea "Thomas, Sounds like Alexa has"
type textarea "x"
type textarea "Thomas, Sounds like Alexa has yo"
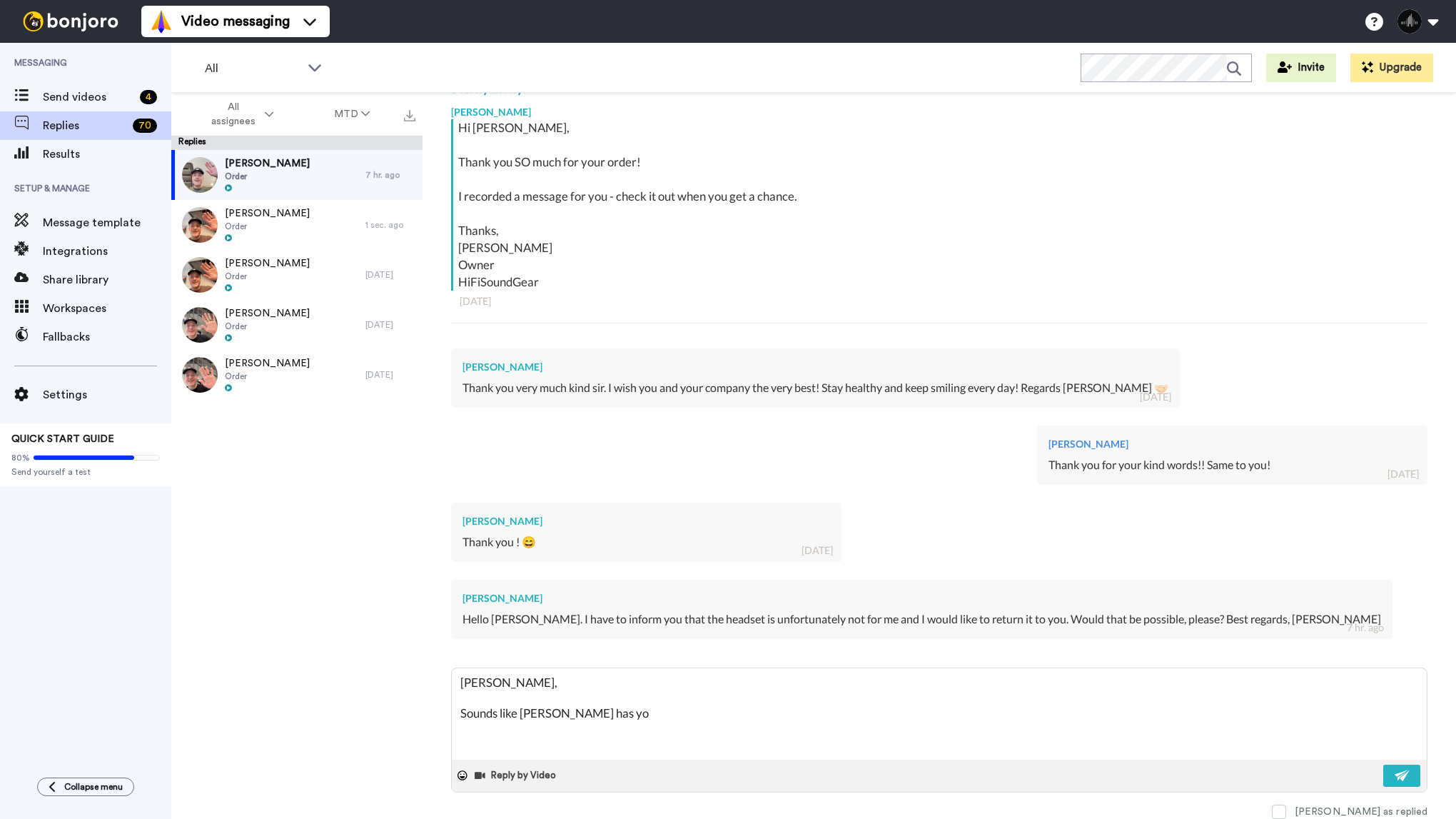
type textarea "x"
type textarea "Thomas, Sounds like Alexa has you"
type textarea "x"
type textarea "Thomas, Sounds like Alexa has you t"
type textarea "x"
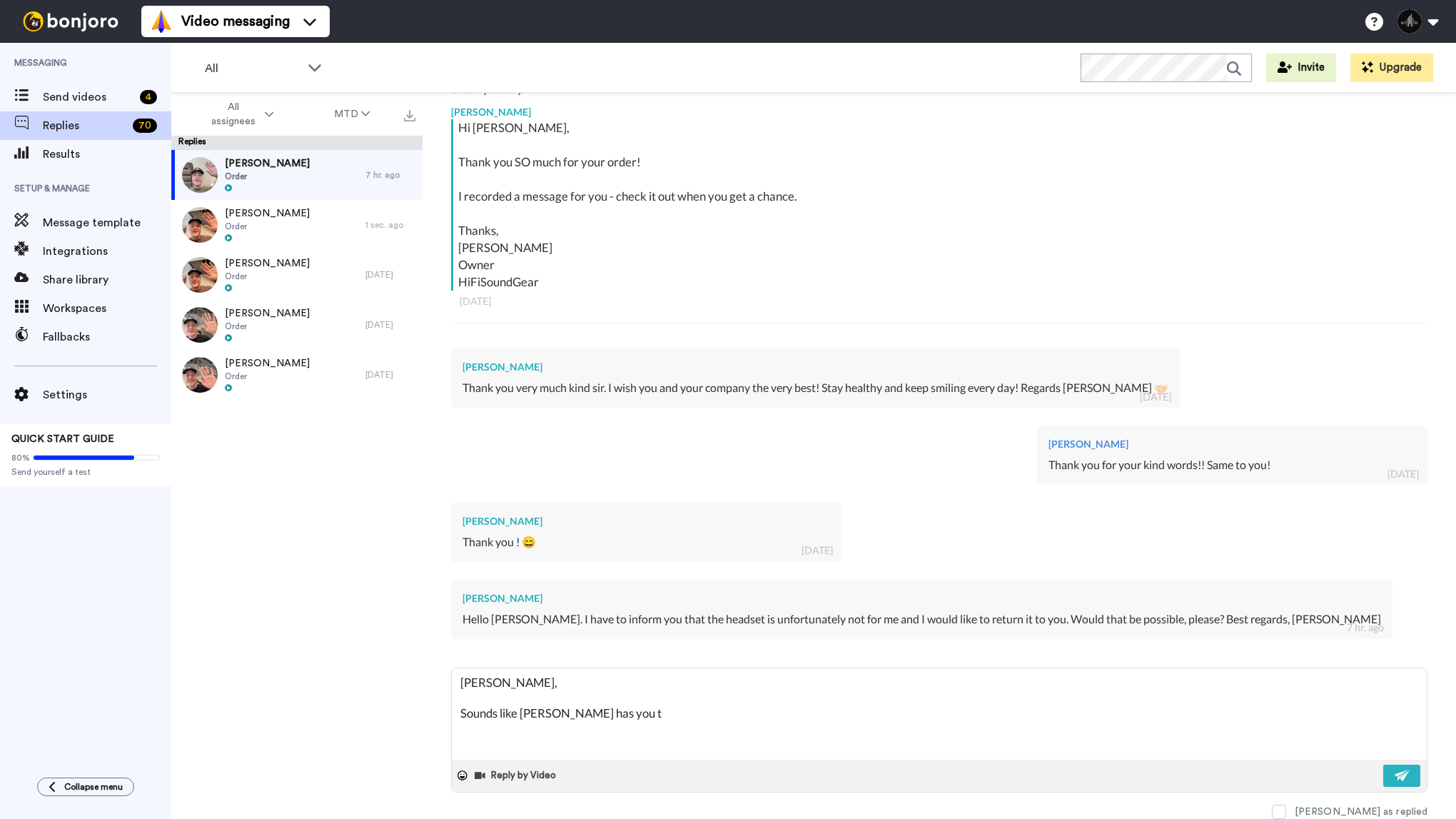
type textarea "Thomas, Sounds like Alexa has you ta"
type textarea "x"
type textarea "Thomas, Sounds like Alexa has you tak"
type textarea "x"
type textarea "Thomas, Sounds like Alexa has you take"
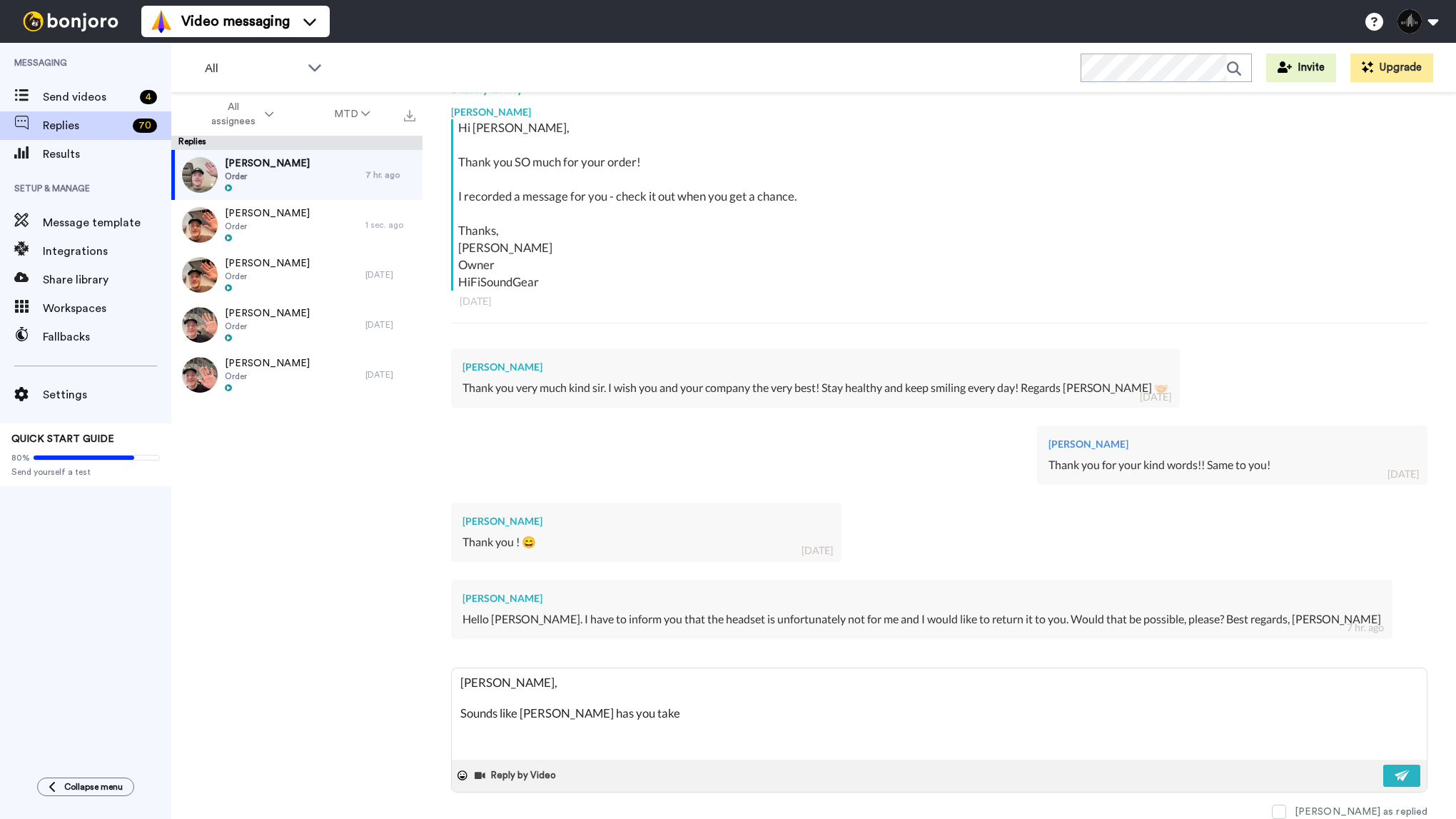
type textarea "x"
type textarea "Thomas, Sounds like Alexa has you taken"
type textarea "x"
type textarea "Thomas, Sounds like Alexa has you taken c"
type textarea "x"
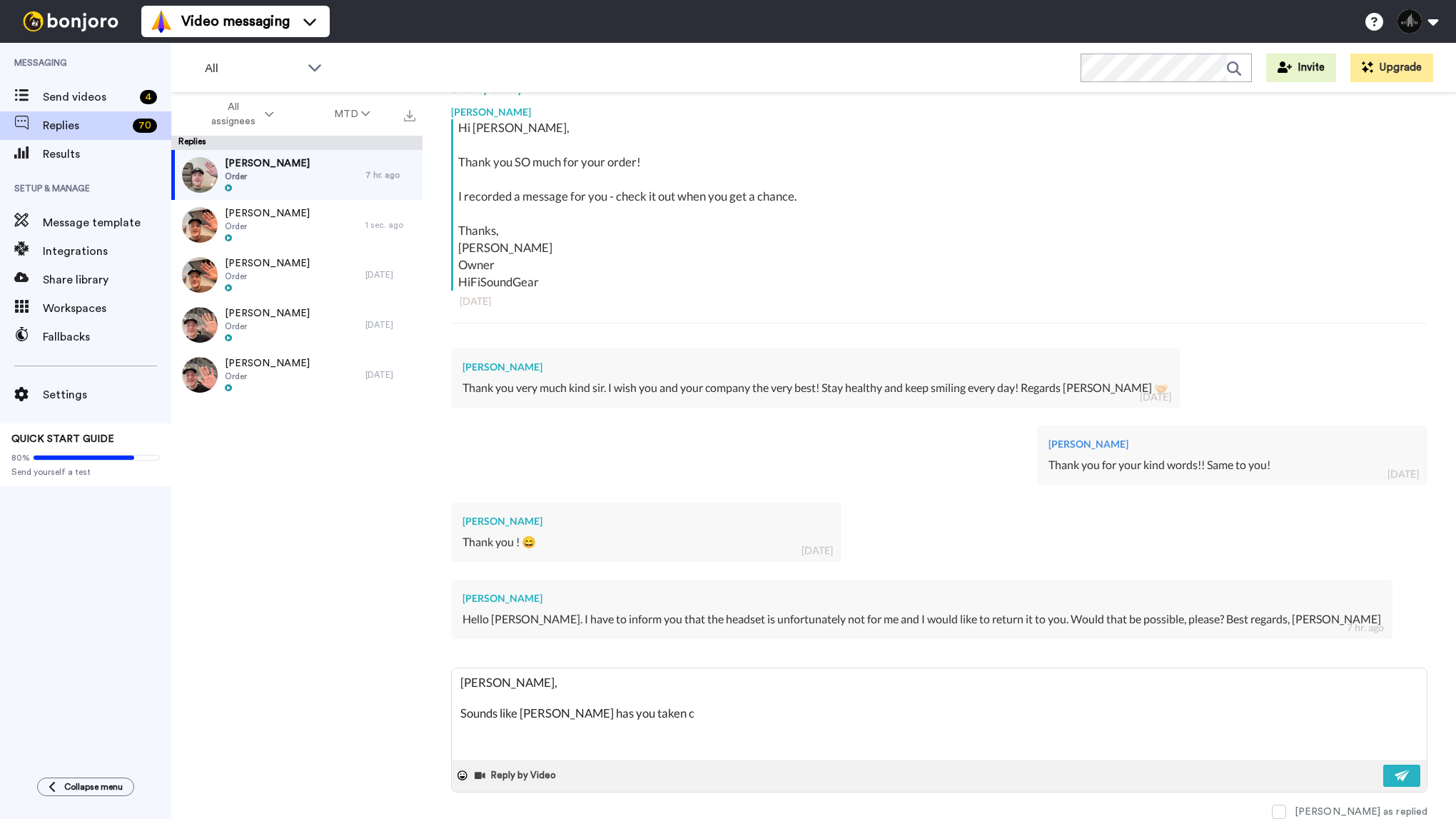
type textarea "Thomas, Sounds like Alexa has you taken ca"
type textarea "x"
type textarea "Thomas, Sounds like Alexa has you taken car"
type textarea "x"
type textarea "Thomas, Sounds like Alexa has you taken care"
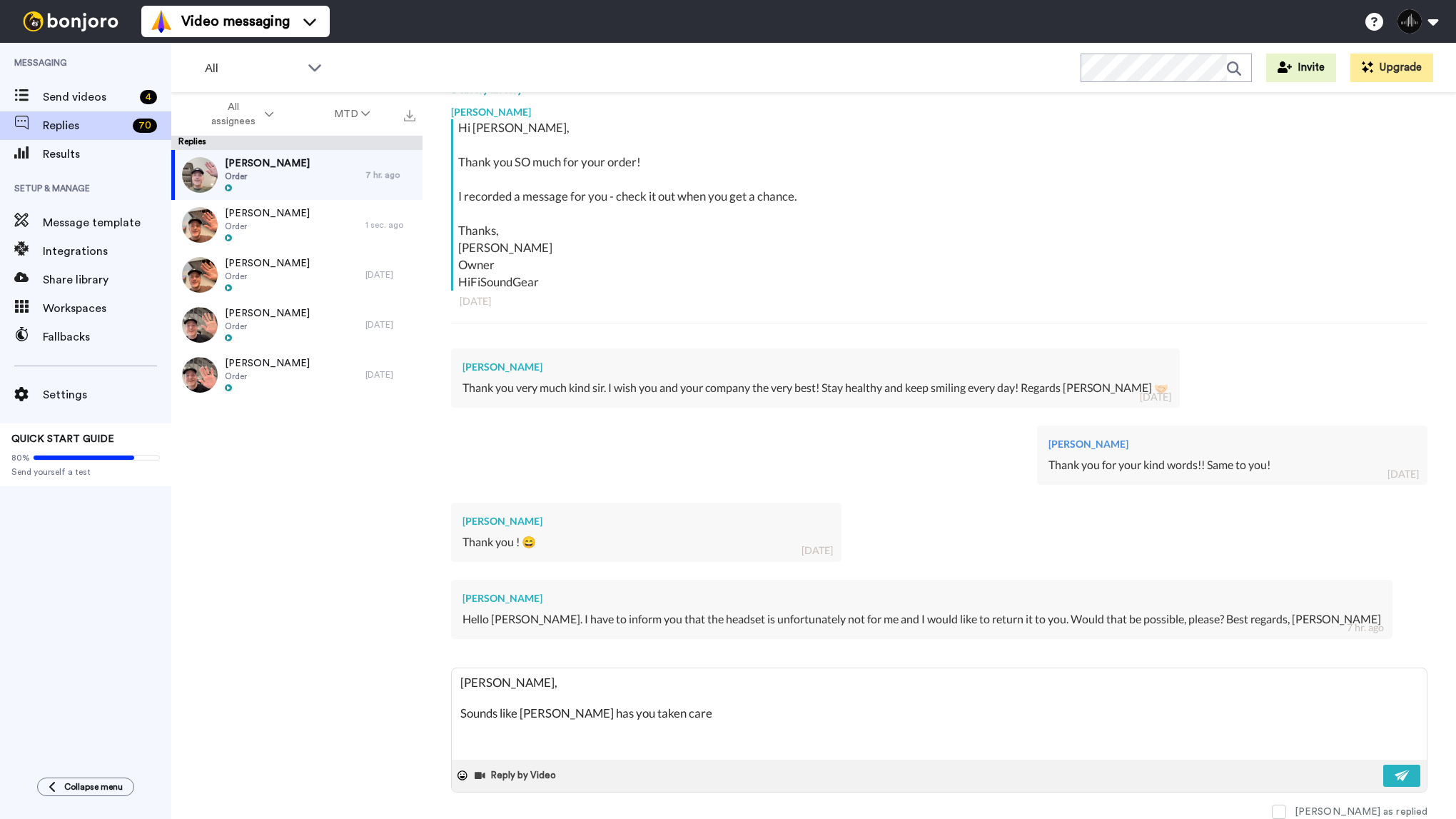
type textarea "x"
type textarea "Thomas, Sounds like Alexa has you taken care"
type textarea "x"
type textarea "Thomas, Sounds like Alexa has you taken care o"
type textarea "x"
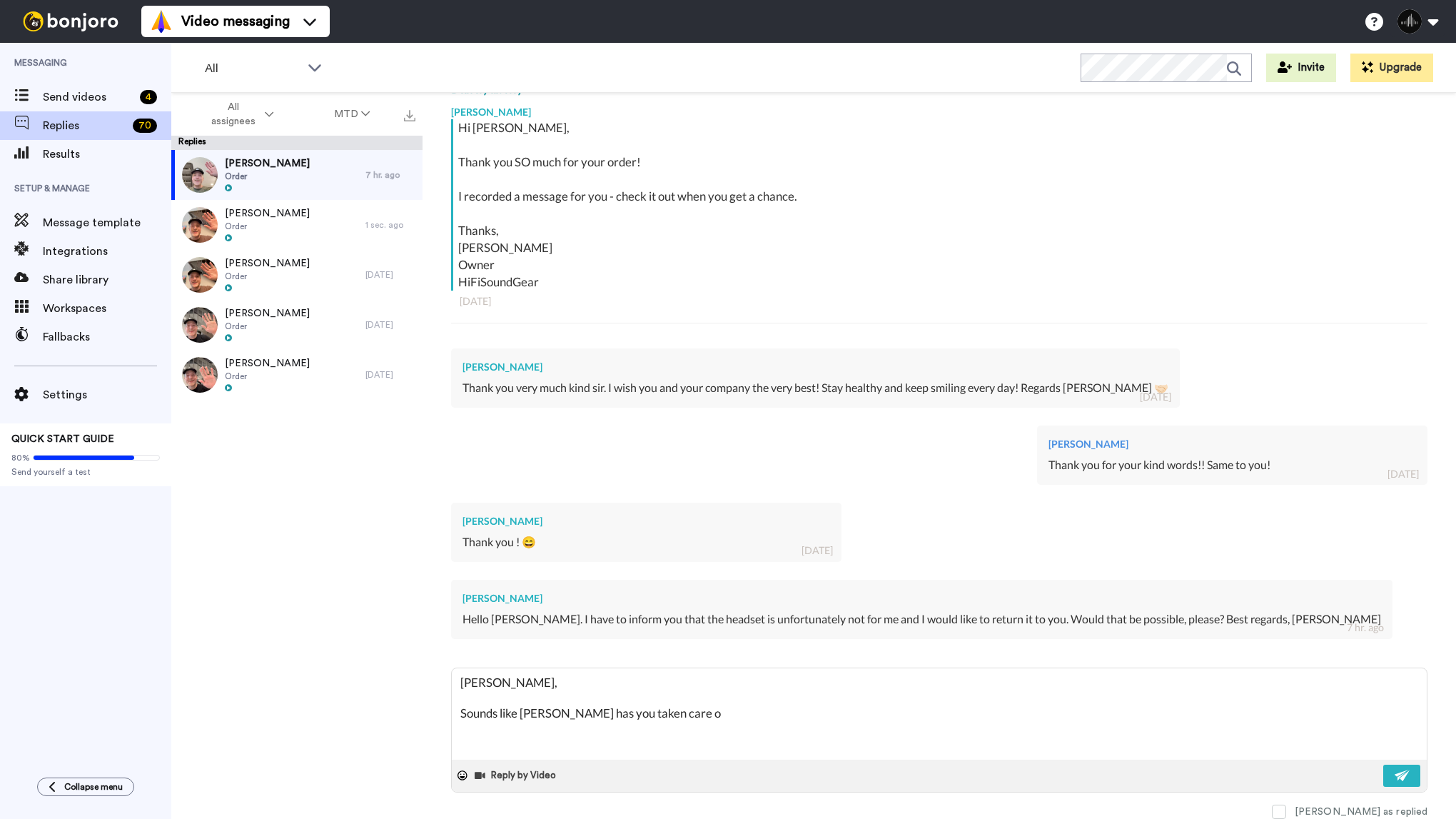
type textarea "Thomas, Sounds like Alexa has you taken care of"
type textarea "x"
type textarea "Thomas, Sounds like Alexa has you taken care of."
type textarea "x"
type textarea "Thomas, Sounds like Alexa has you taken care of."
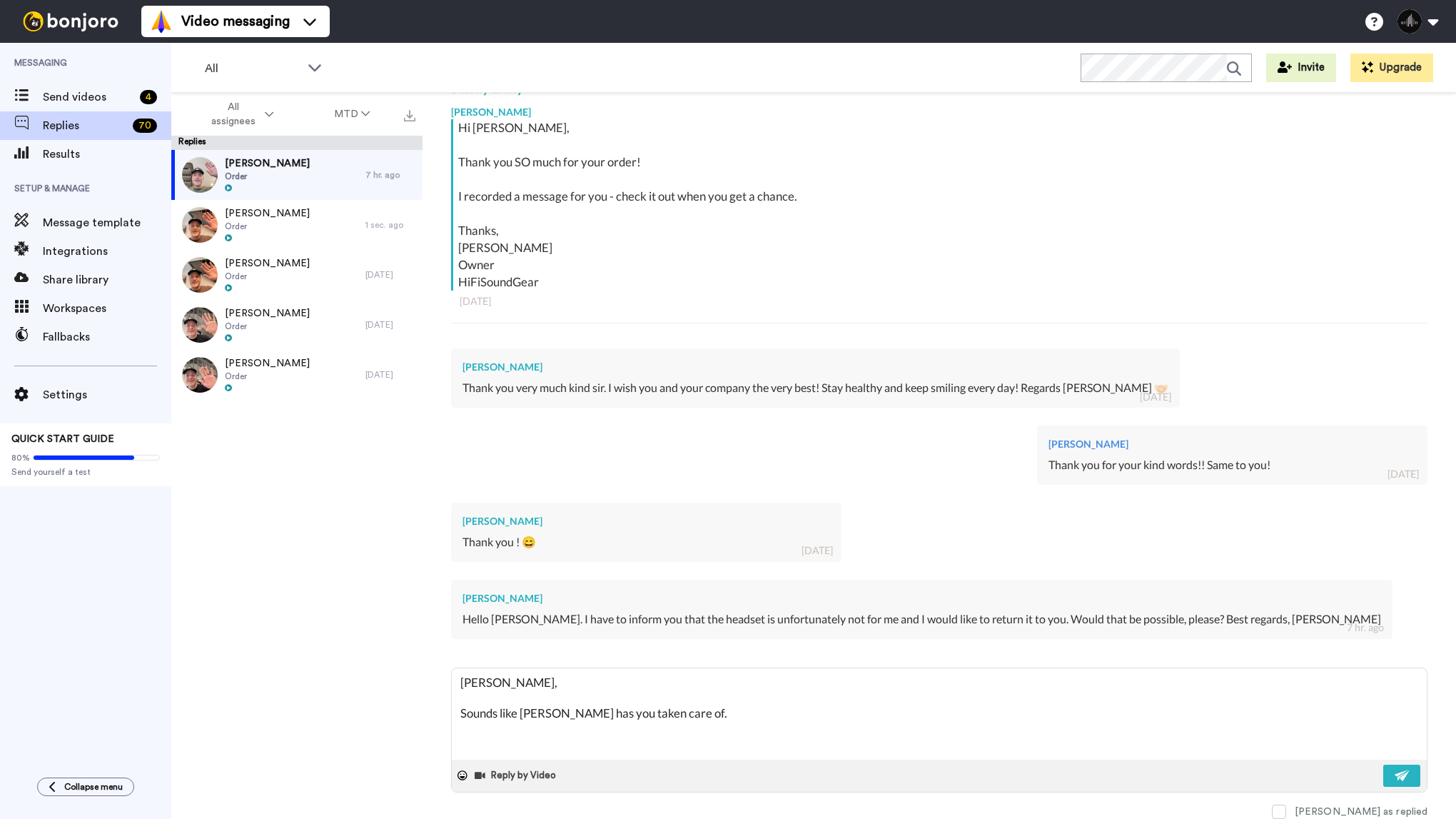
type textarea "x"
type textarea "Thomas, Sounds like Alexa has you taken care of. P"
type textarea "x"
type textarea "Thomas, Sounds like Alexa has you taken care of. Pl"
type textarea "x"
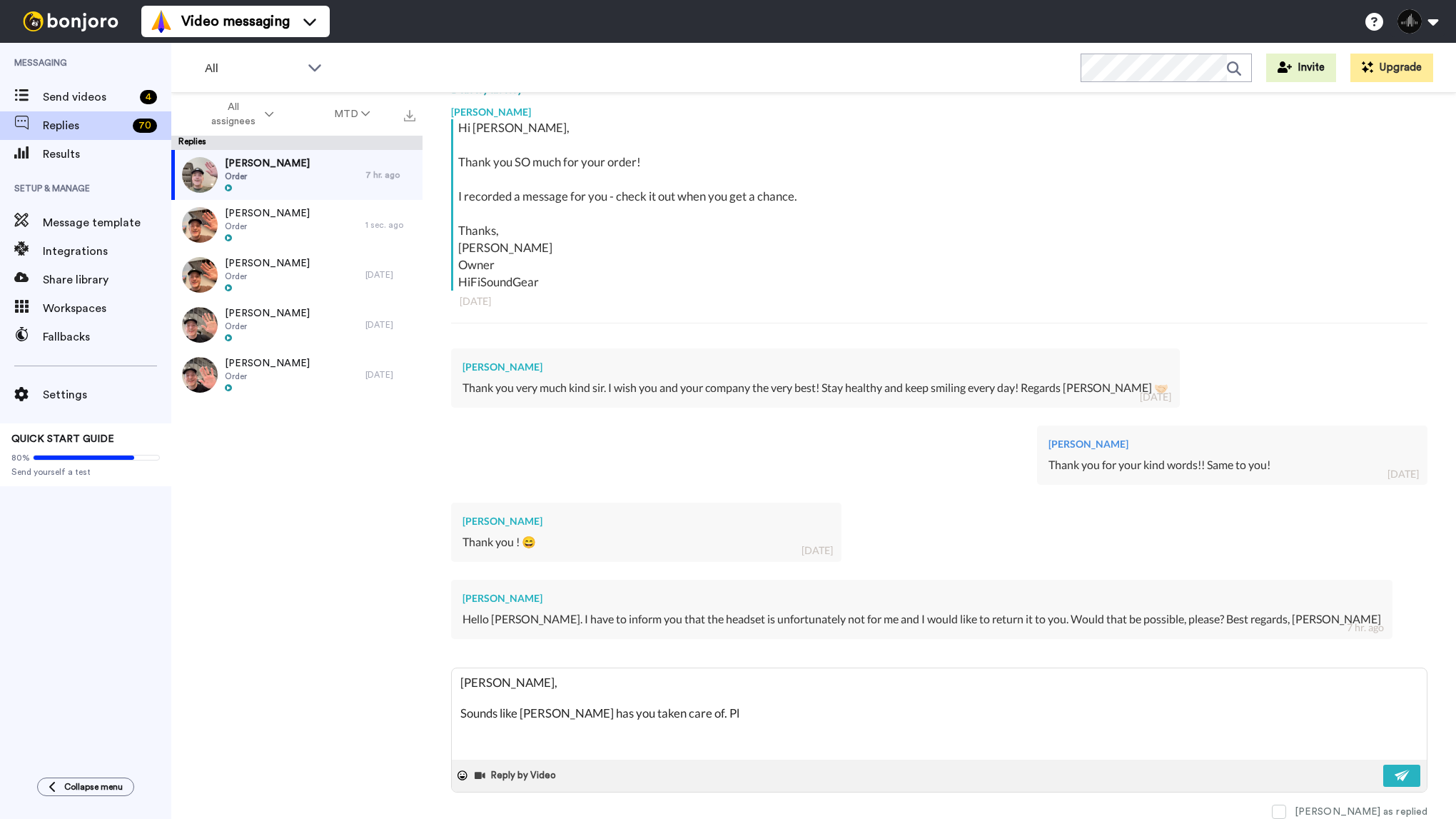
type textarea "Thomas, Sounds like Alexa has you taken care of. Ple"
type textarea "x"
type textarea "Thomas, Sounds like Alexa has you taken care of. Plea"
type textarea "x"
type textarea "Thomas, Sounds like Alexa has you taken care of. Pleas"
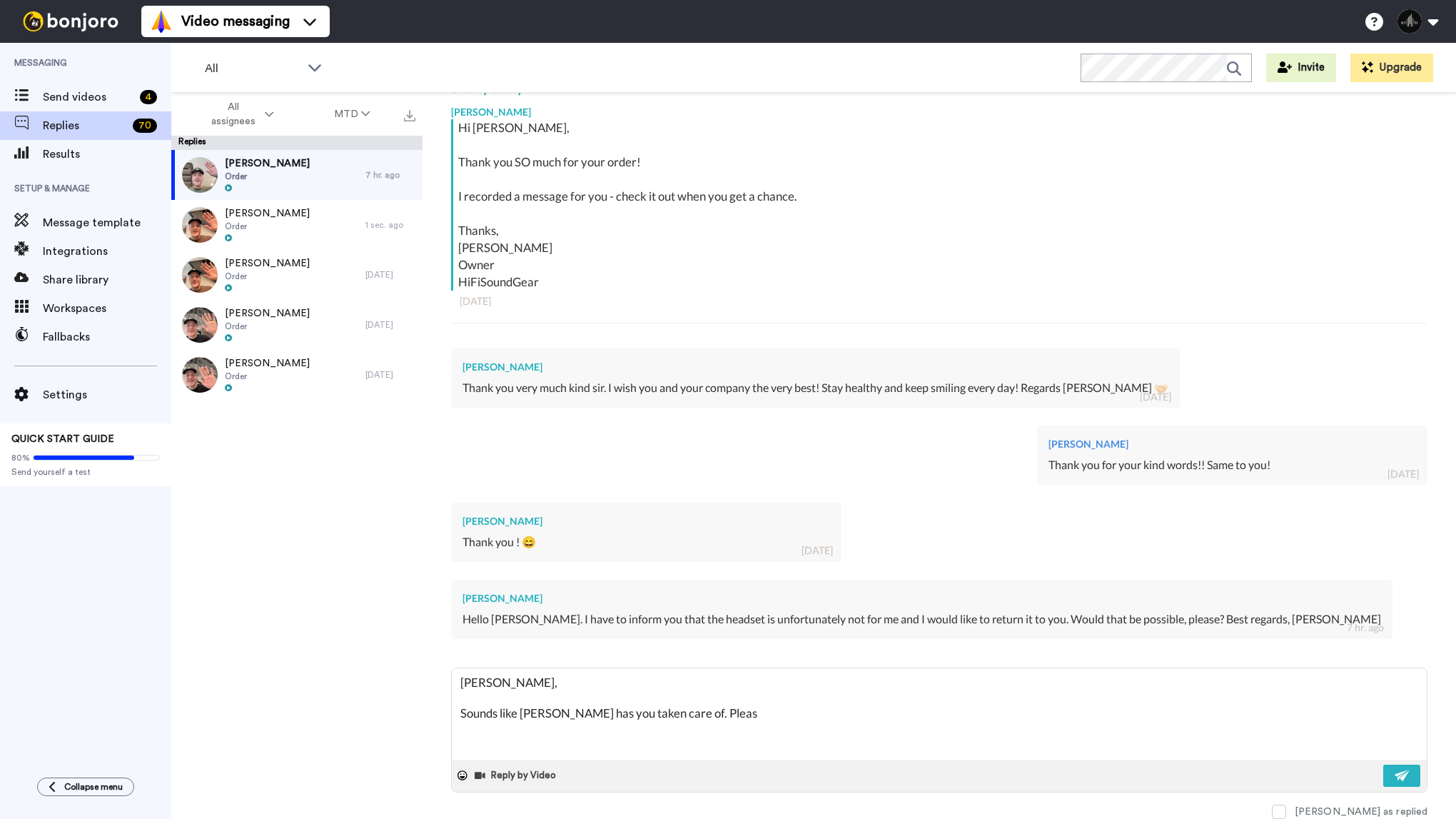
type textarea "x"
type textarea "Thomas, Sounds like Alexa has you taken care of. Please"
type textarea "x"
type textarea "Thomas, Sounds like Alexa has you taken care of. Please"
type textarea "x"
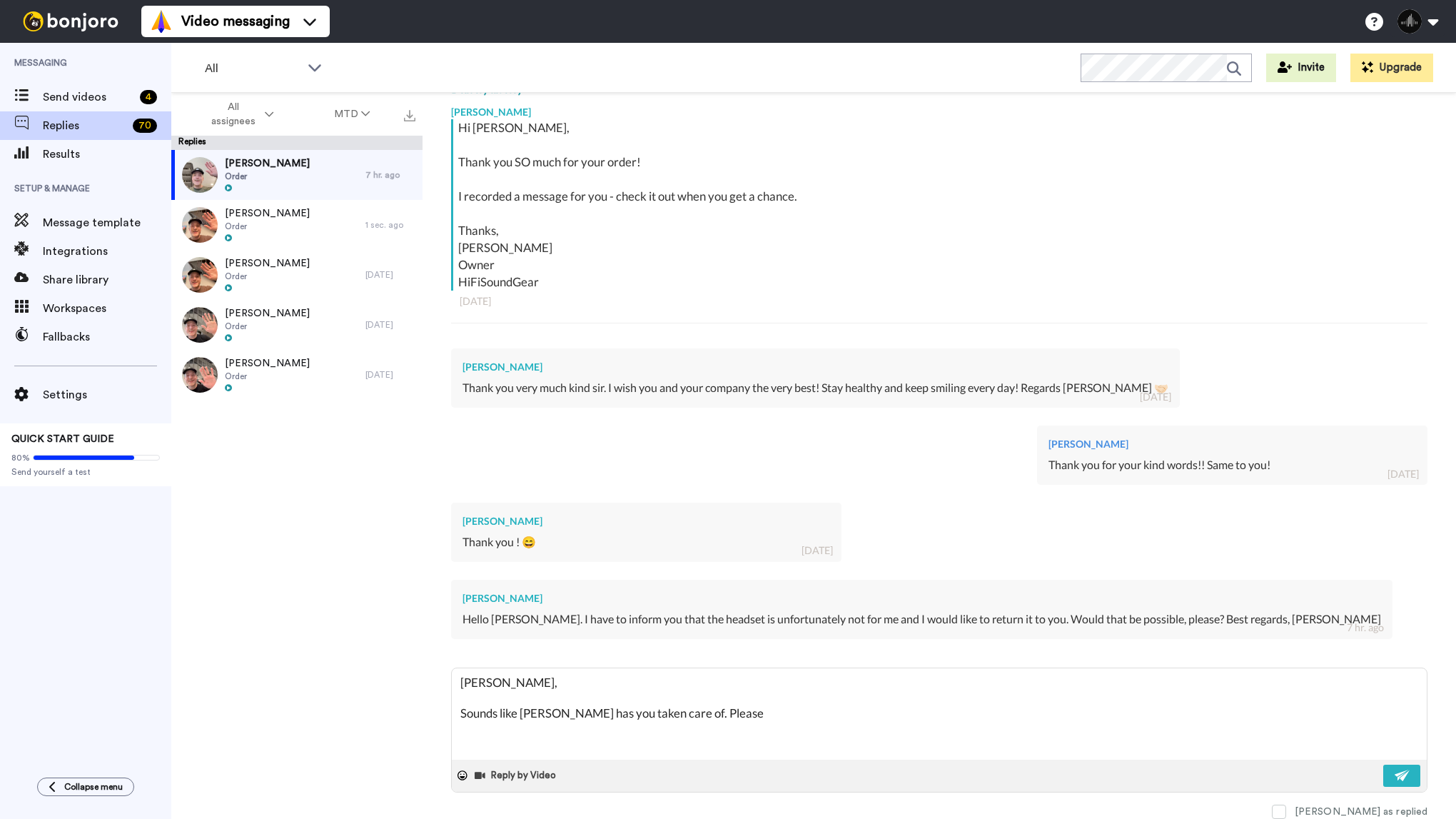
type textarea "Thomas, Sounds like Alexa has you taken care of. Please d"
type textarea "x"
type textarea "Thomas, Sounds like Alexa has you taken care of. Please do"
type textarea "x"
type textarea "Thomas, Sounds like Alexa has you taken care of. Please don"
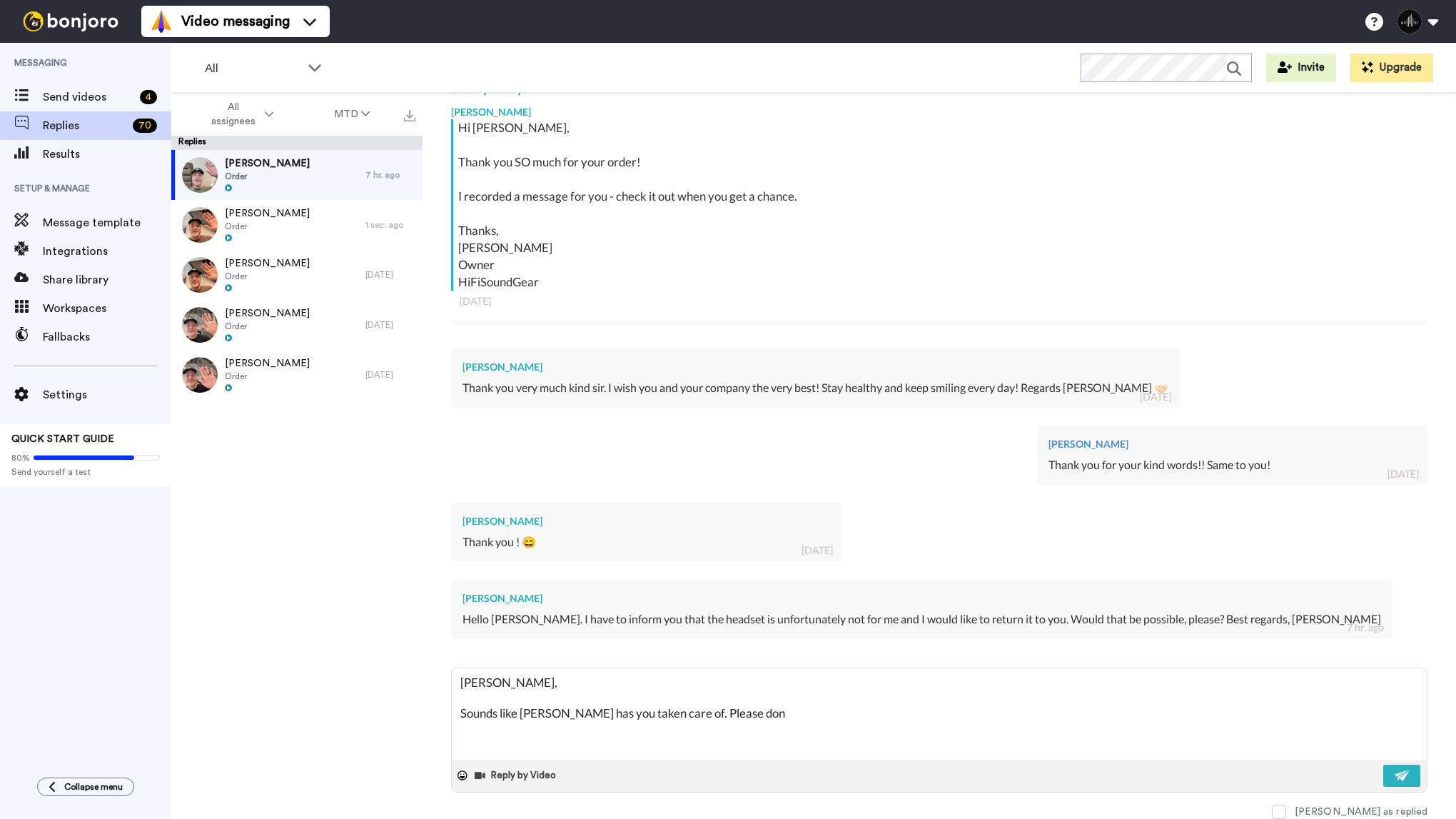
type textarea "x"
type textarea "Thomas, Sounds like Alexa has you taken care of. Please don'"
type textarea "x"
type textarea "Thomas, Sounds like Alexa has you taken care of. Please don't"
type textarea "x"
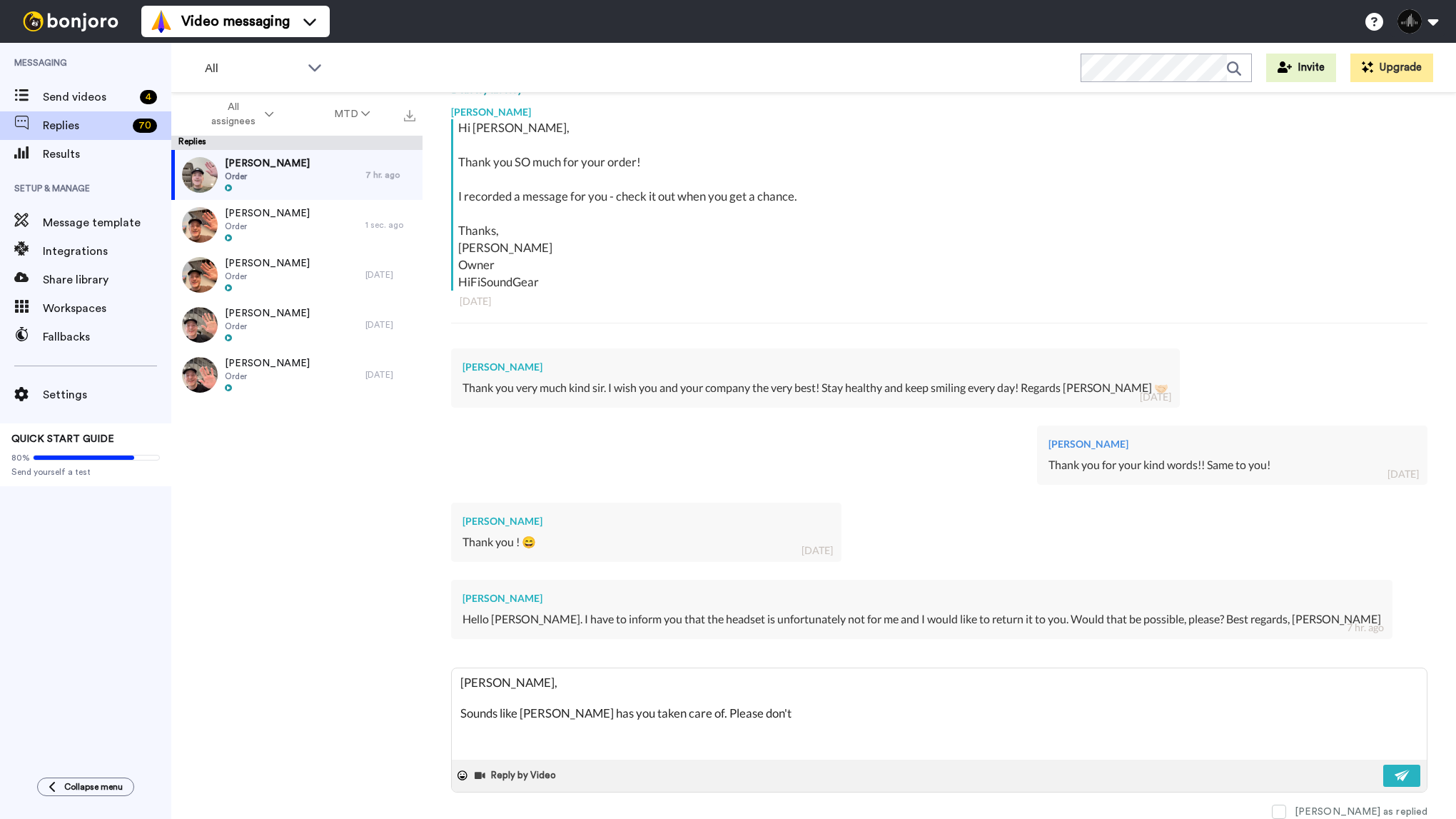
type textarea "Thomas, Sounds like Alexa has you taken care of. Please don'"
type textarea "x"
type textarea "Thomas, Sounds like Alexa has you taken care of. Please don"
type textarea "x"
type textarea "Thomas, Sounds like Alexa has you taken care of. Please do"
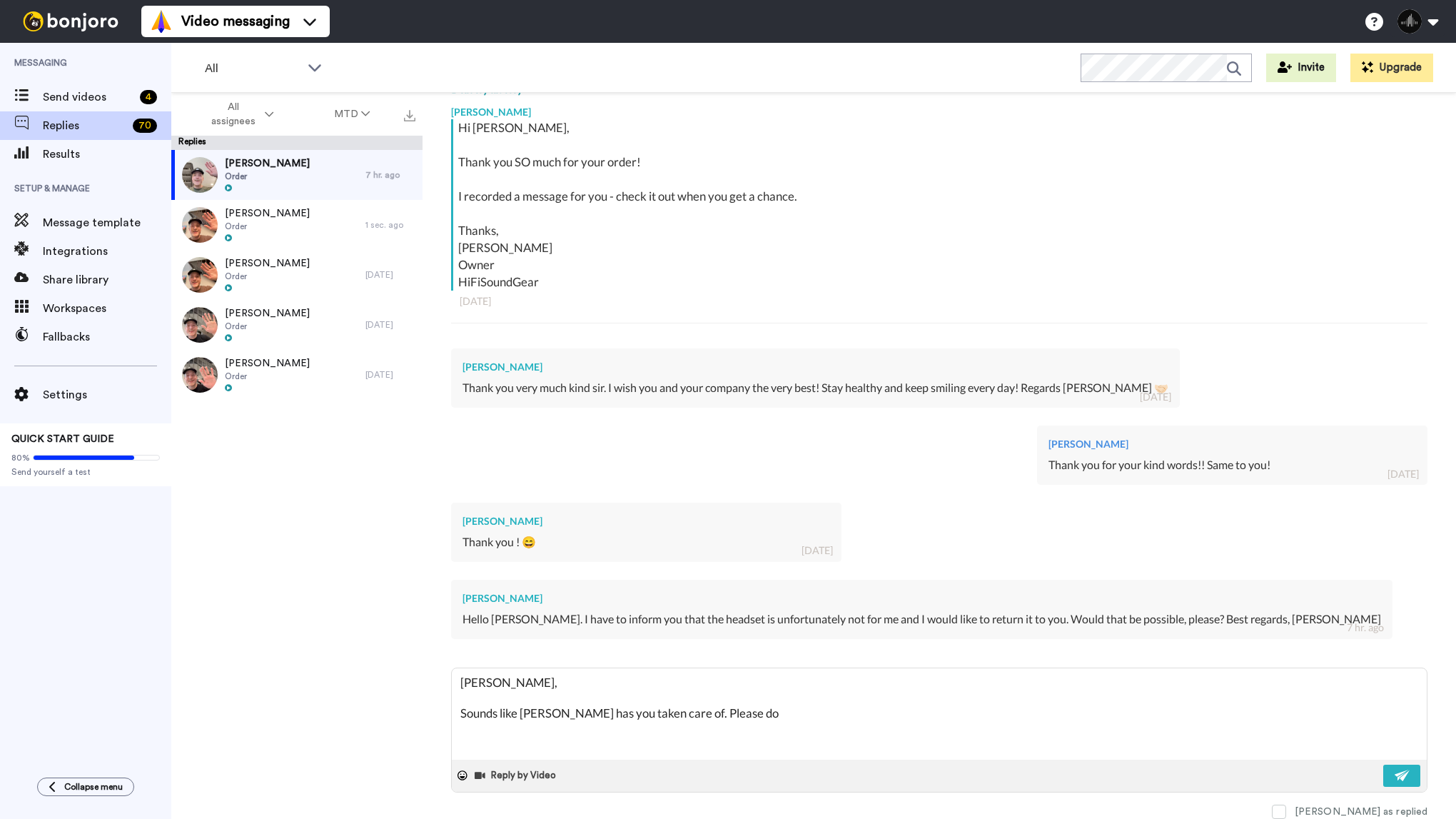
type textarea "x"
type textarea "Thomas, Sounds like Alexa has you taken care of. Please d"
type textarea "x"
type textarea "Thomas, Sounds like Alexa has you taken care of. Please"
type textarea "x"
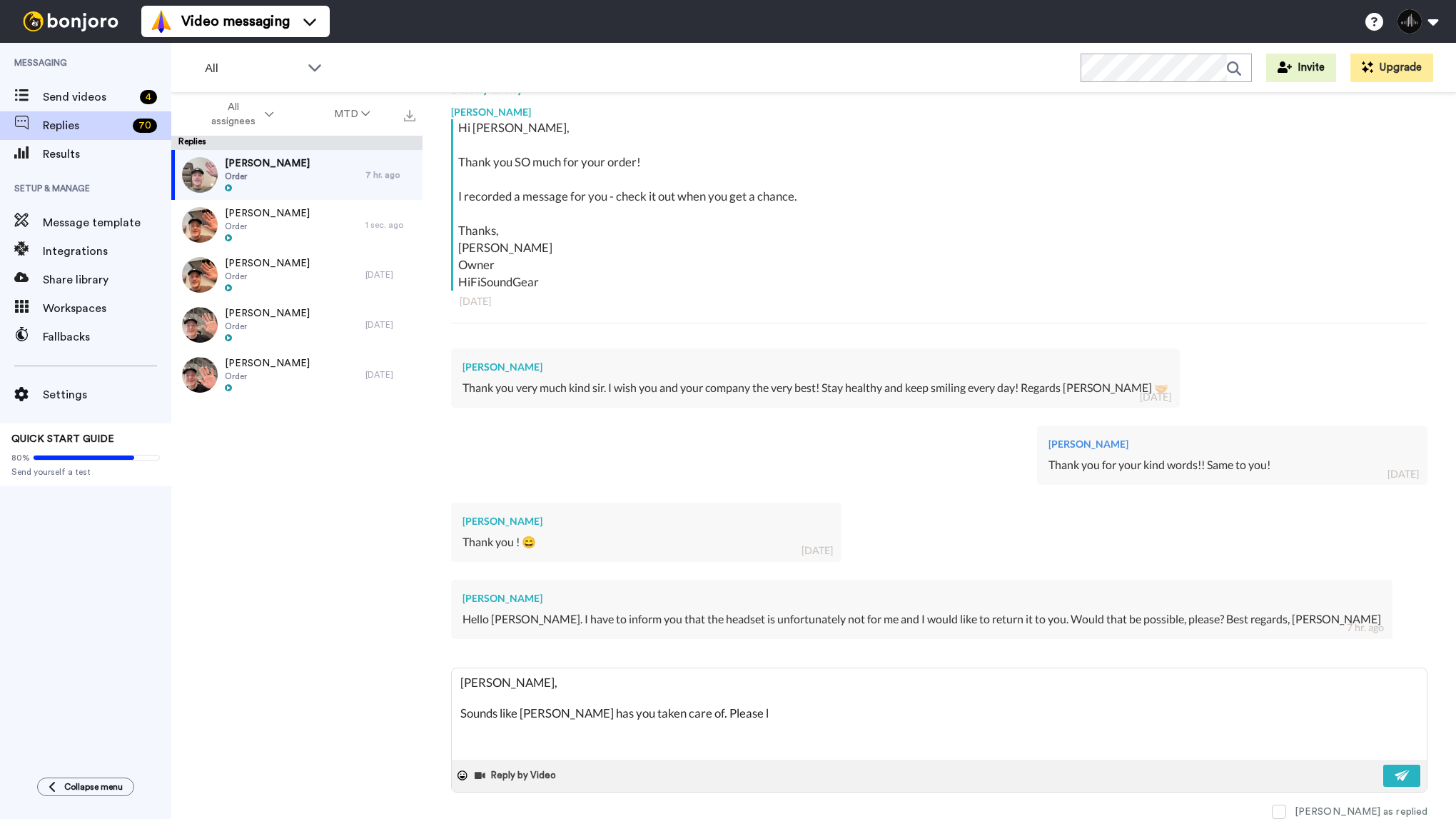
type textarea "Thomas, Sounds like Alexa has you taken care of. Please le"
type textarea "x"
type textarea "Thomas, Sounds like Alexa has you taken care of. Please let"
type textarea "x"
type textarea "Thomas, Sounds like Alexa has you taken care of. Please let"
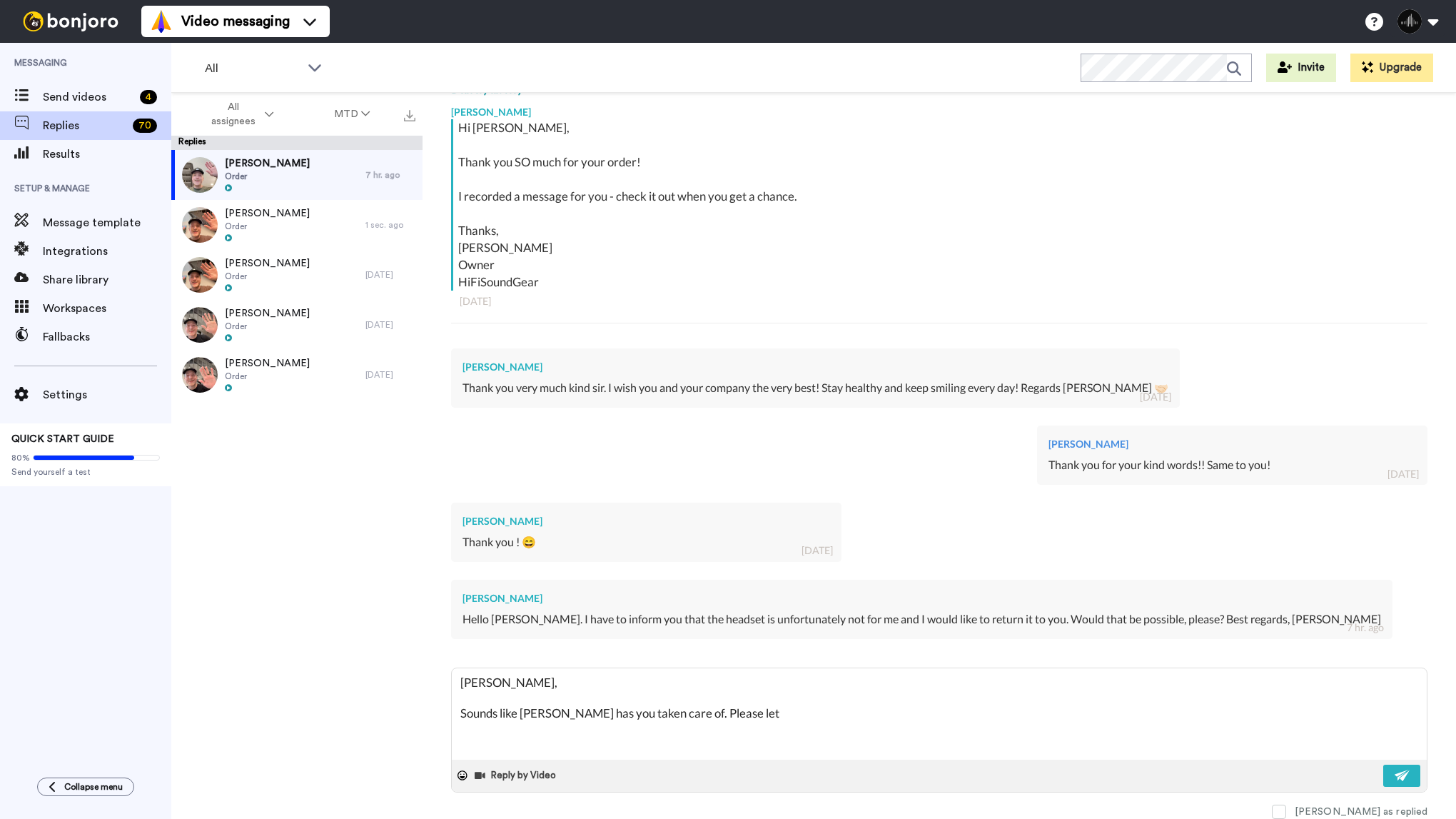
type textarea "x"
type textarea "Thomas, Sounds like Alexa has you taken care of. Please let m"
type textarea "x"
type textarea "Thomas, Sounds like Alexa has you taken care of. Please let me"
type textarea "x"
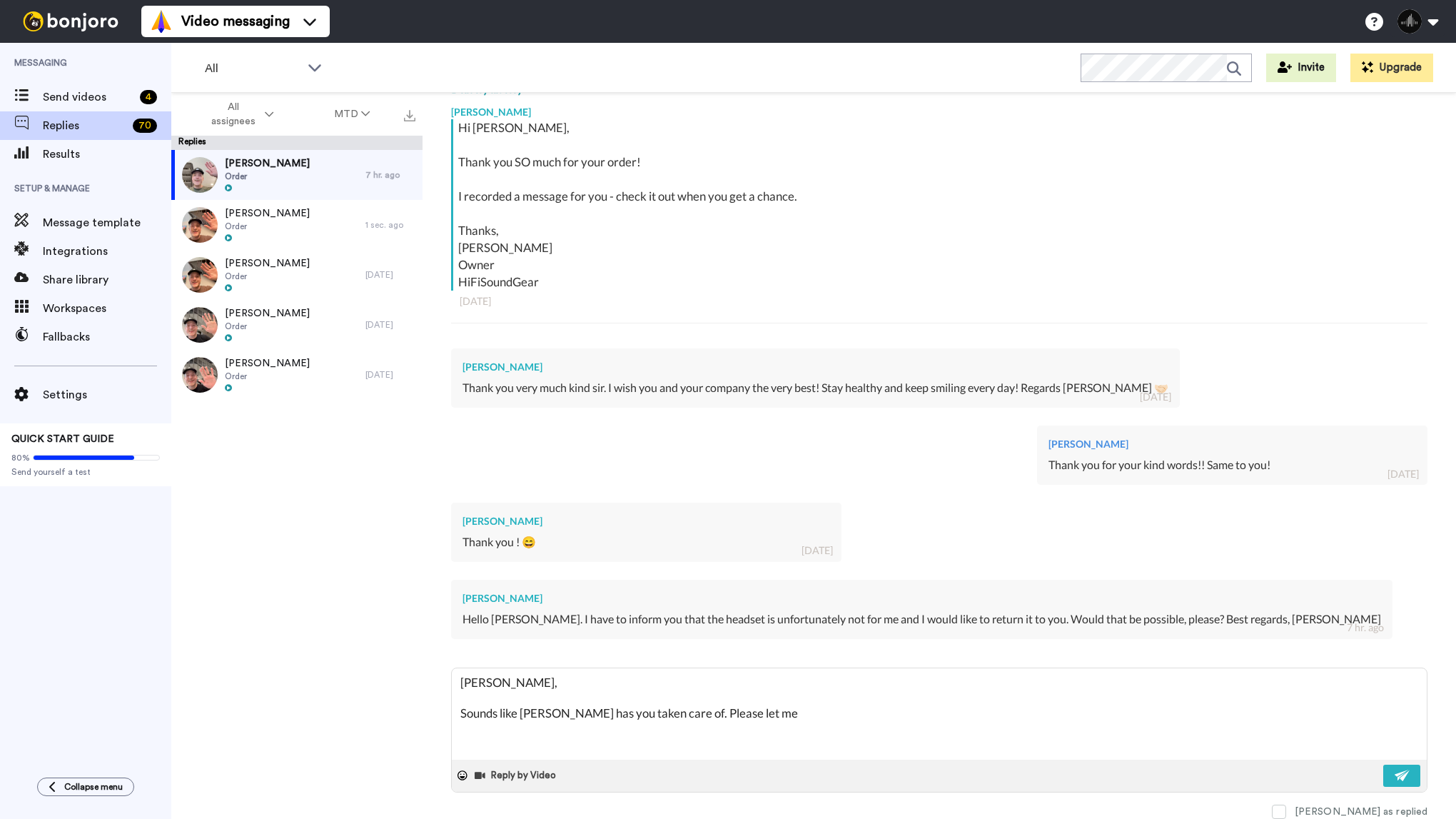
type textarea "Thomas, Sounds like Alexa has you taken care of. Please let me"
type textarea "x"
type textarea "Thomas, Sounds like Alexa has you taken care of. Please let me k"
type textarea "x"
type textarea "Thomas, Sounds like Alexa has you taken care of. Please let me kn"
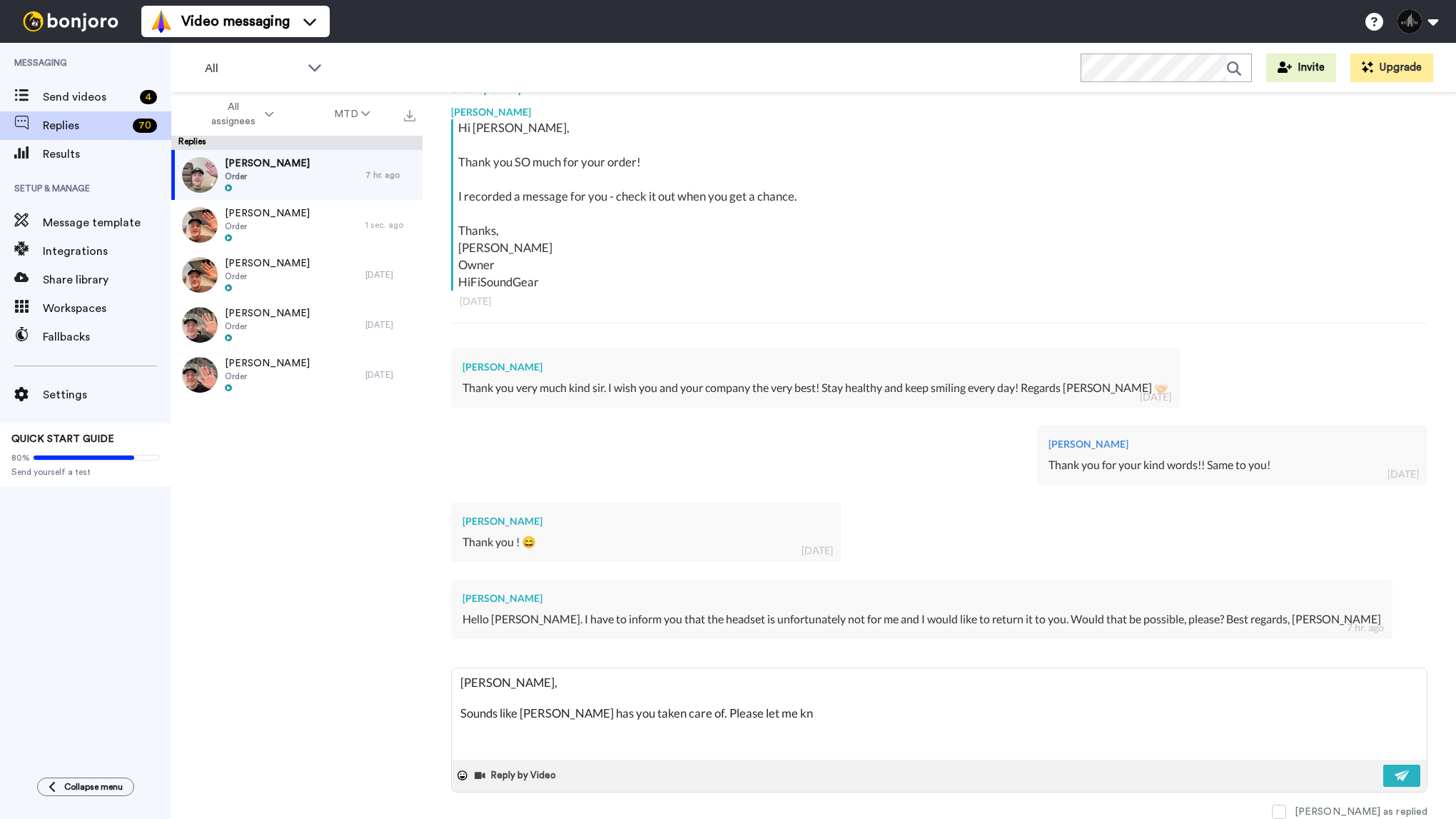
type textarea "x"
type textarea "Thomas, Sounds like Alexa has you taken care of. Please let me kno"
type textarea "x"
type textarea "Thomas, Sounds like Alexa has you taken care of. Please let me know"
type textarea "x"
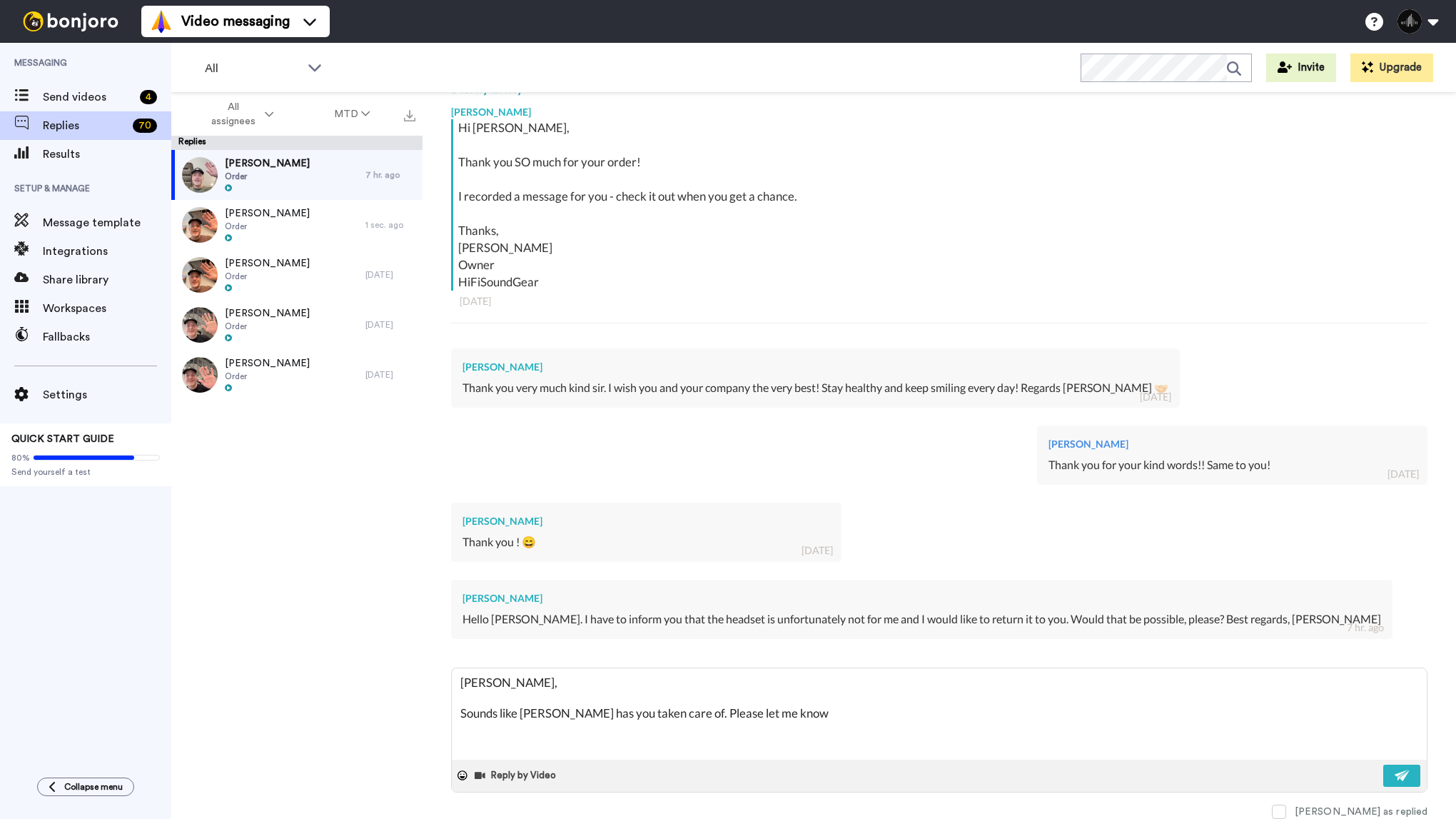
type textarea "Thomas, Sounds like Alexa has you taken care of. Please let me know"
type textarea "x"
type textarea "Thomas, Sounds like Alexa has you taken care of. Please let me know i"
type textarea "x"
type textarea "Thomas, Sounds like Alexa has you taken care of. Please let me know if"
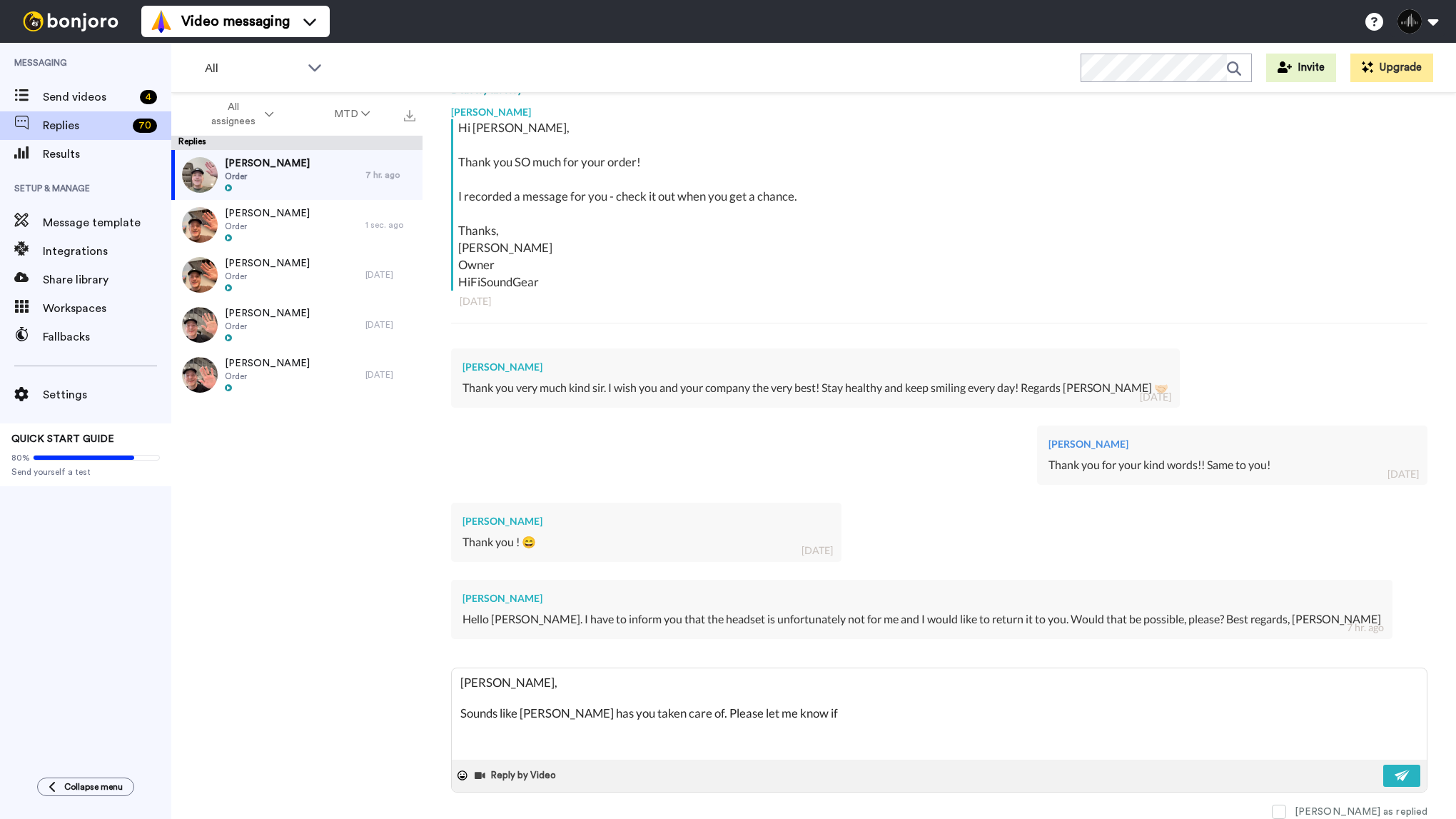
type textarea "x"
type textarea "Thomas, Sounds like Alexa has you taken care of. Please let me know if"
type textarea "x"
type textarea "Thomas, Sounds like Alexa has you taken care of. Please let me know if y"
type textarea "x"
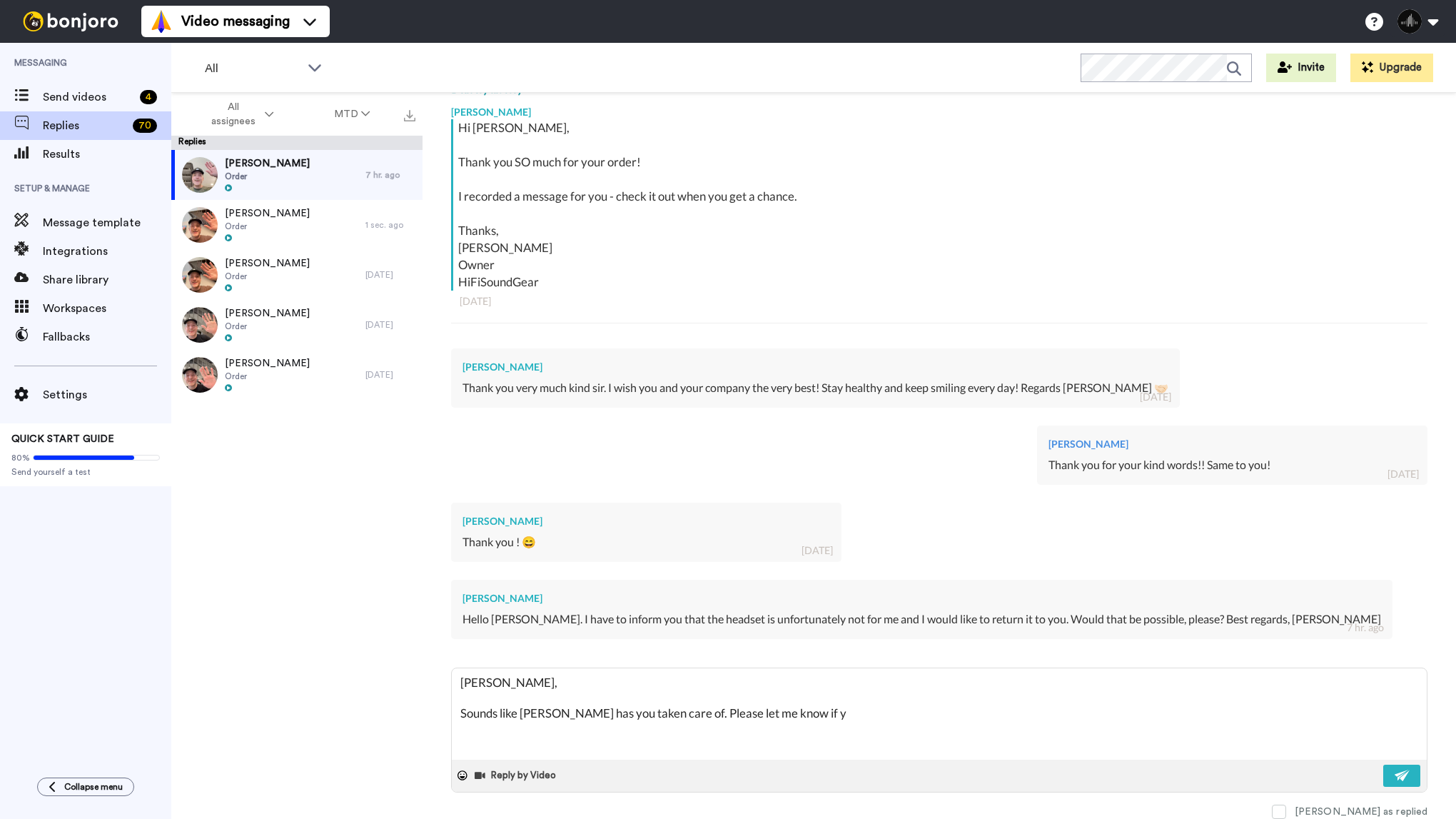
type textarea "Thomas, Sounds like Alexa has you taken care of. Please let me know if yo"
type textarea "x"
type textarea "Thomas, Sounds like Alexa has you taken care of. Please let me know if you"
type textarea "x"
type textarea "Thomas, Sounds like Alexa has you taken care of. Please let me know if you"
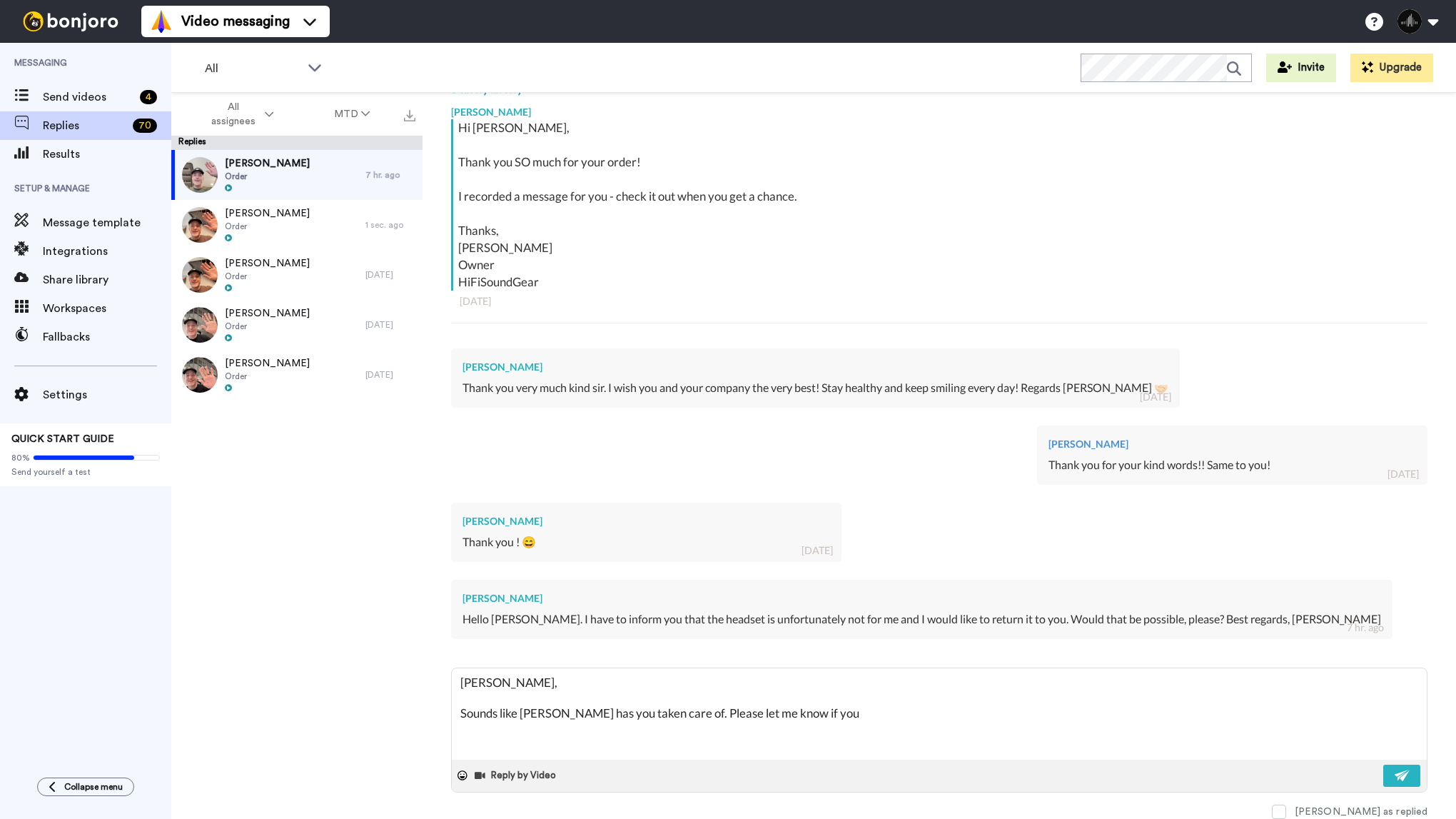
type textarea "x"
type textarea "Thomas, Sounds like Alexa has you taken care of. Please let me know if you n"
type textarea "x"
type textarea "Thomas, Sounds like Alexa has you taken care of. Please let me know if you ne"
type textarea "x"
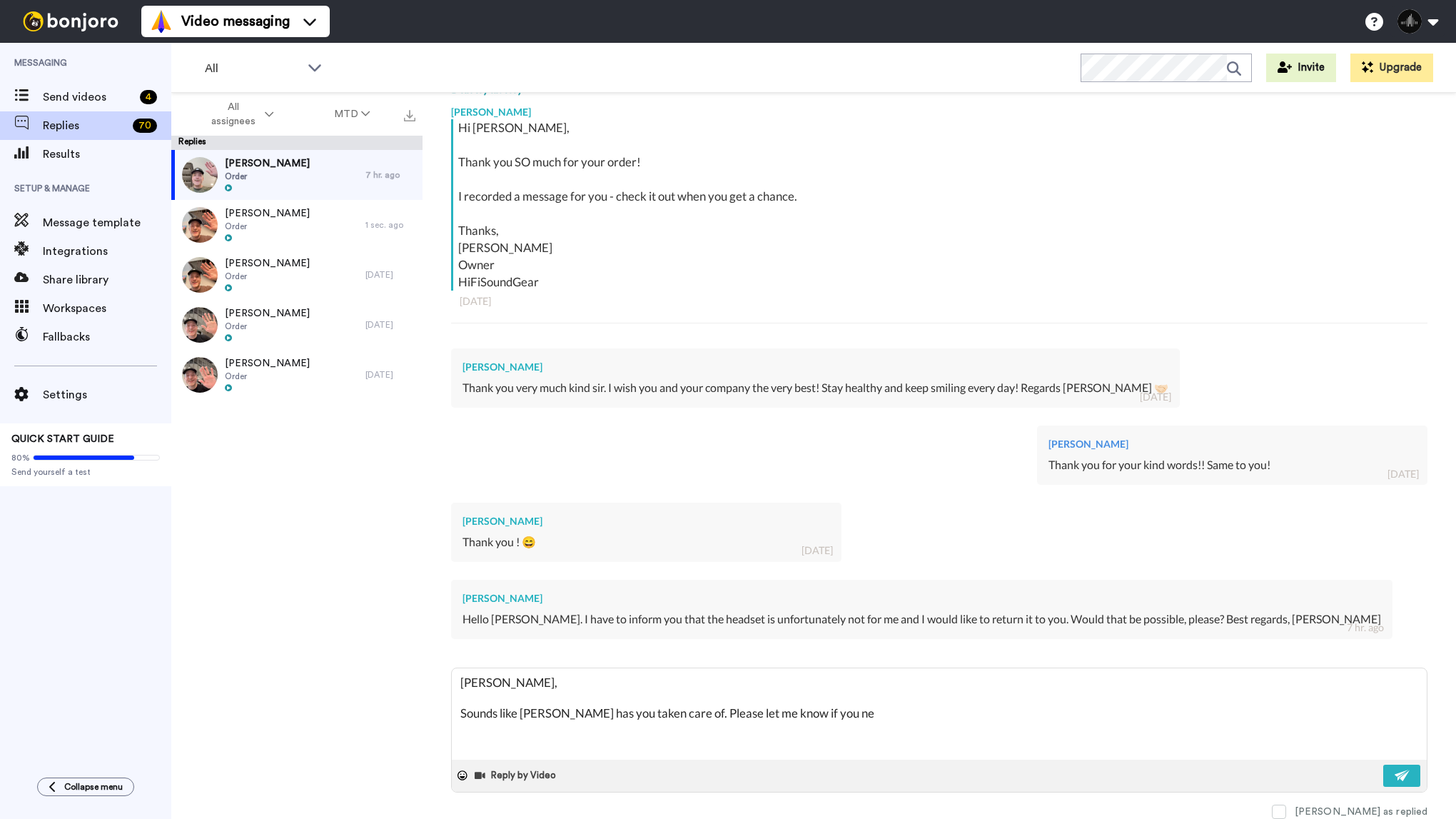
type textarea "Thomas, Sounds like Alexa has you taken care of. Please let me know if you nee"
type textarea "x"
type textarea "Thomas, Sounds like Alexa has you taken care of. Please let me know if you need"
type textarea "x"
type textarea "Thomas, Sounds like Alexa has you taken care of. Please let me know if you need"
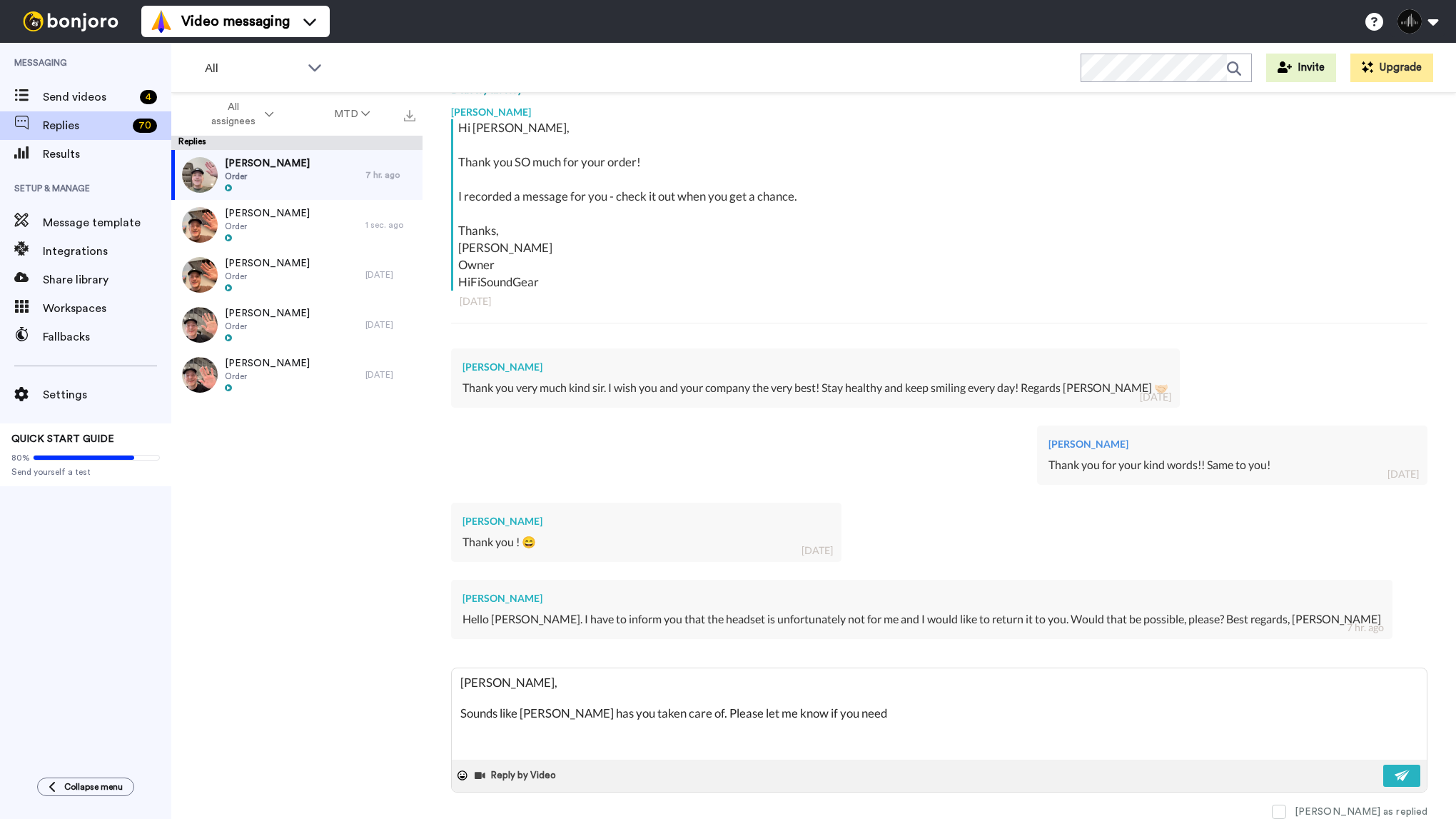
type textarea "x"
type textarea "Thomas, Sounds like Alexa has you taken care of. Please let me know if you need…"
click at [1389, 777] on button at bounding box center [1402, 776] width 37 height 22
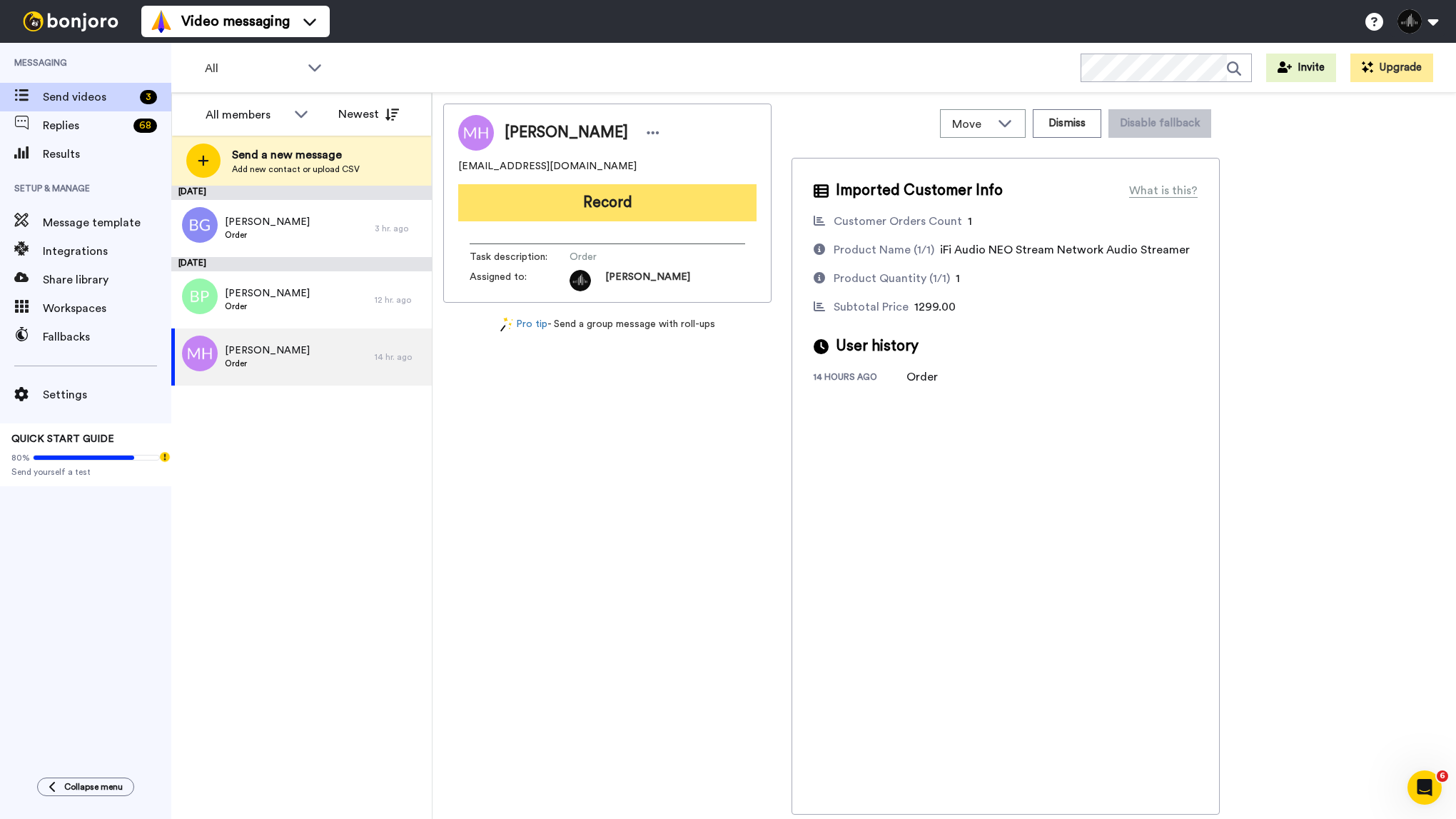
click at [639, 197] on button "Record" at bounding box center [607, 203] width 298 height 37
click at [665, 197] on button "Record" at bounding box center [607, 203] width 298 height 37
click at [551, 456] on div "[PERSON_NAME] [EMAIL_ADDRESS][DOMAIN_NAME] Record Task description : Order Assi…" at bounding box center [607, 459] width 328 height 711
click at [638, 194] on button "Record" at bounding box center [607, 203] width 298 height 37
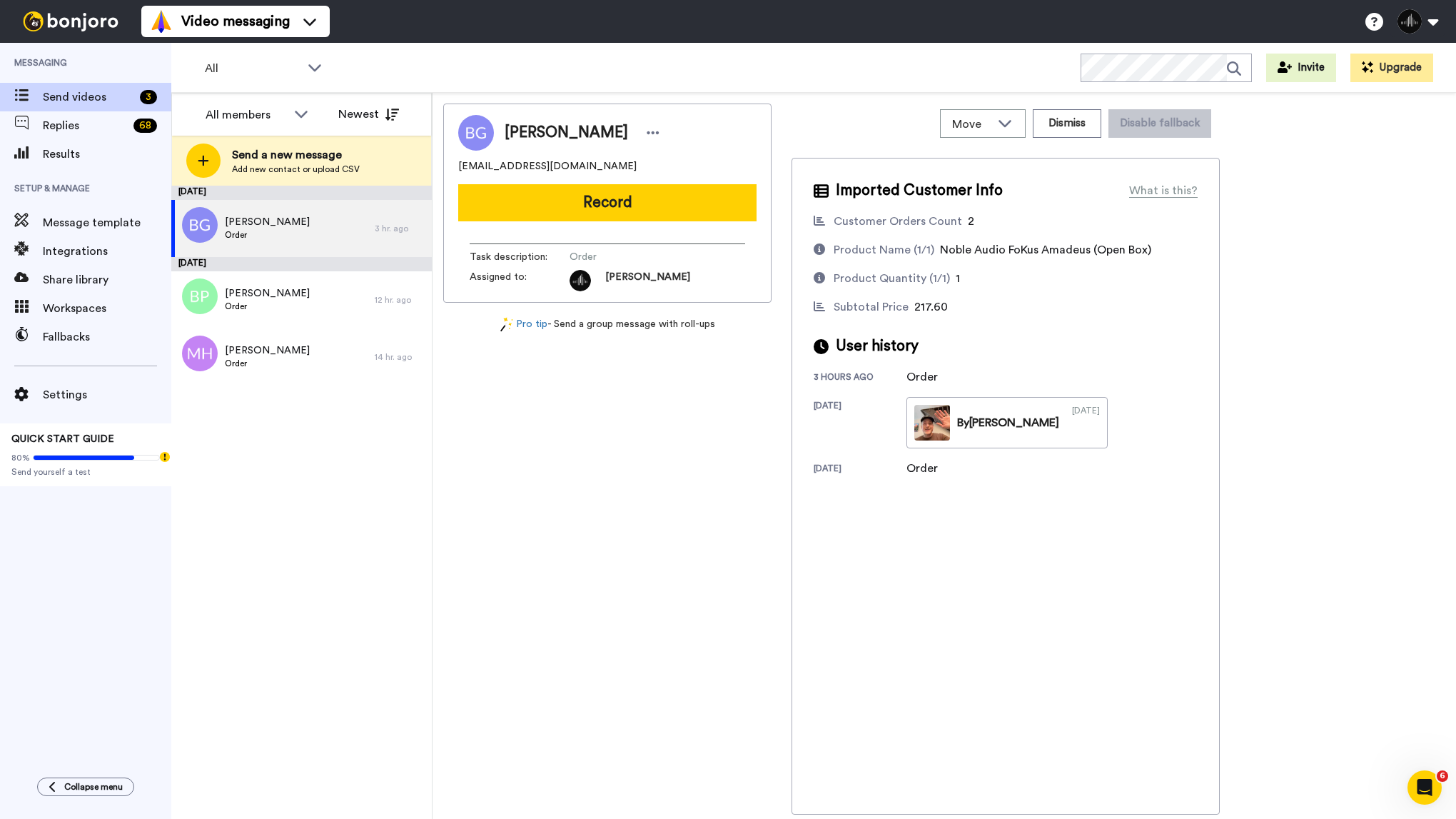
click at [638, 181] on div "[PERSON_NAME] [EMAIL_ADDRESS][DOMAIN_NAME] Record Task description : Order Assi…" at bounding box center [607, 203] width 328 height 199
click at [638, 195] on button "Record" at bounding box center [607, 203] width 298 height 37
